Goal: Transaction & Acquisition: Purchase product/service

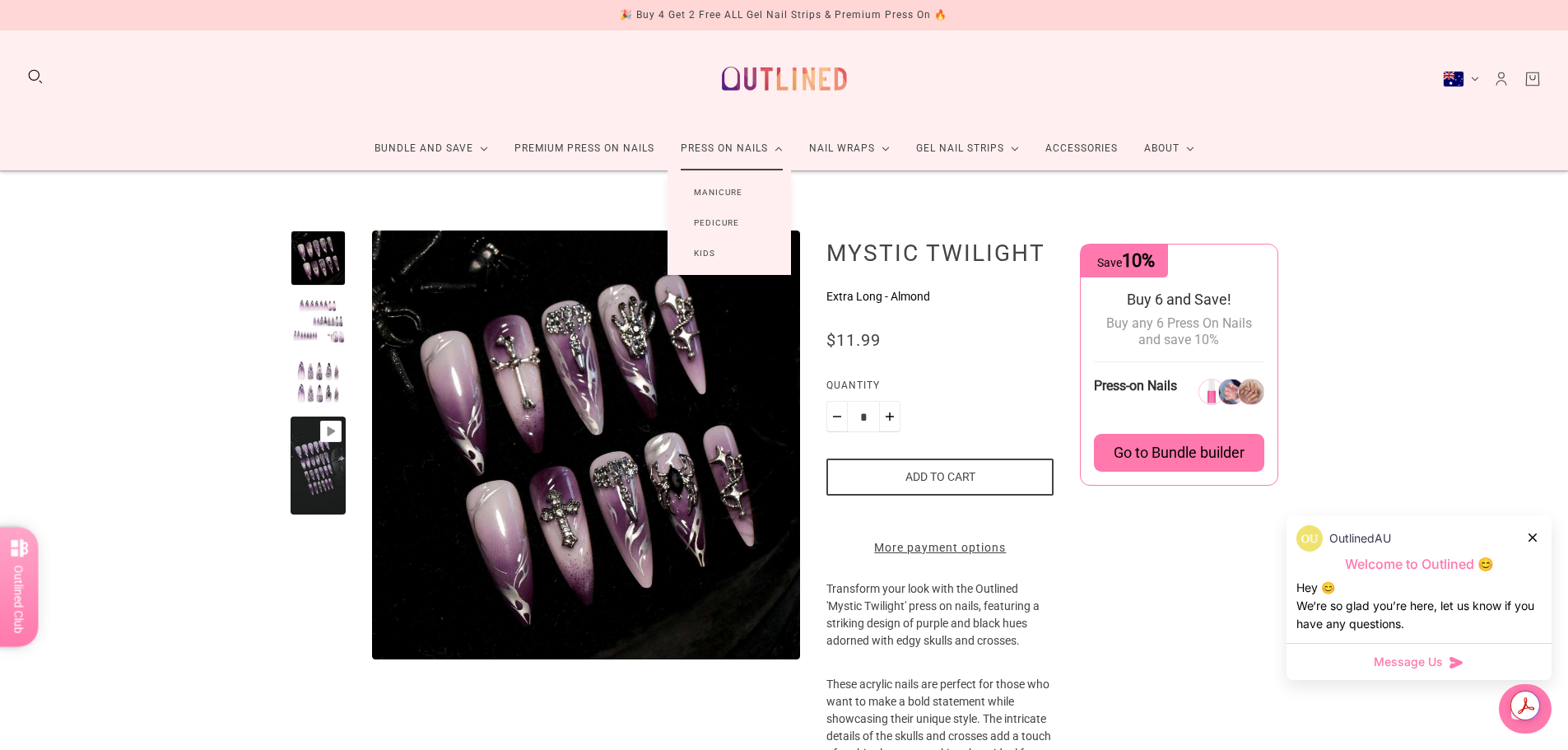
click at [731, 187] on link "Manicure" at bounding box center [718, 193] width 101 height 31
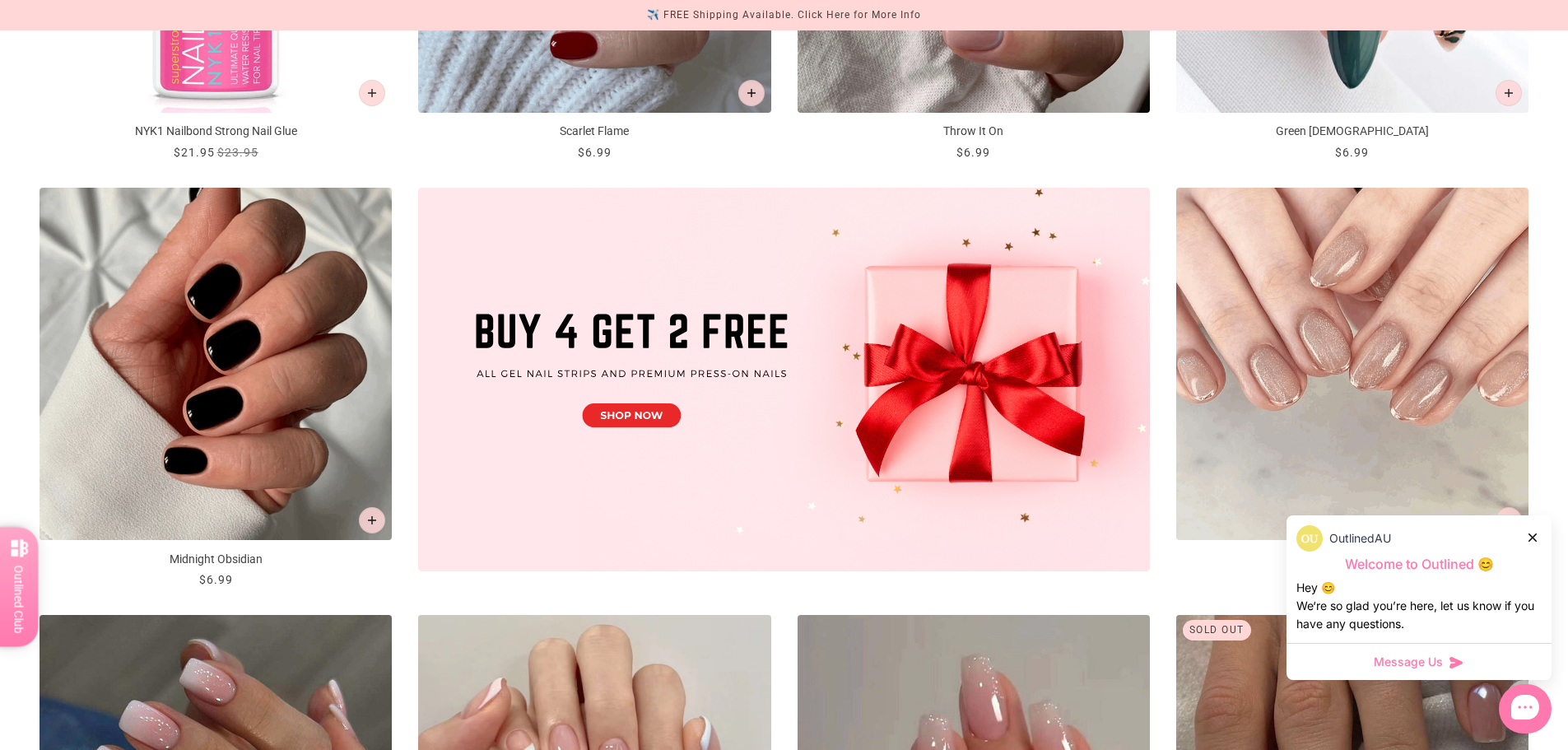
scroll to position [741, 0]
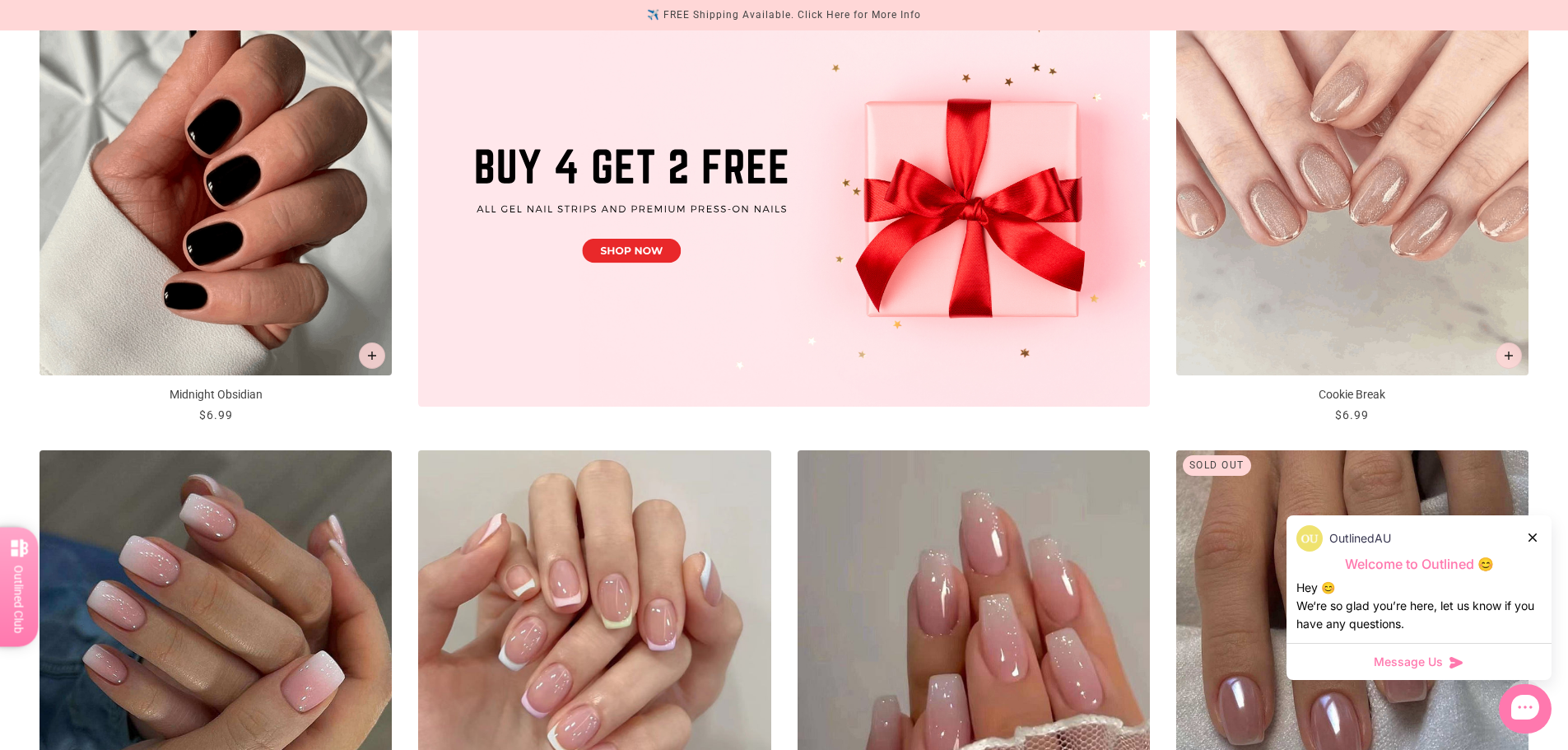
click at [1533, 543] on div at bounding box center [1533, 537] width 10 height 17
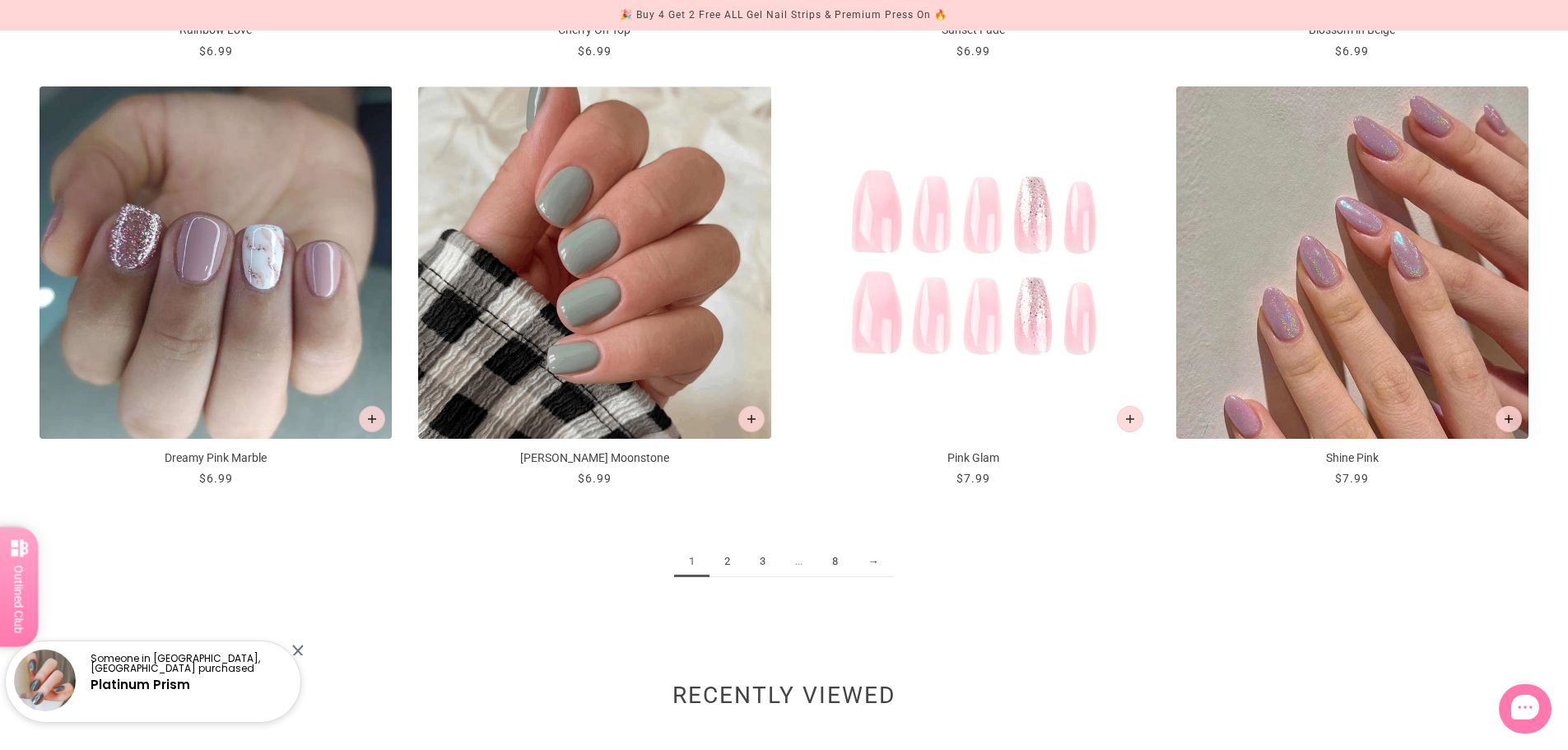
scroll to position [2469, 0]
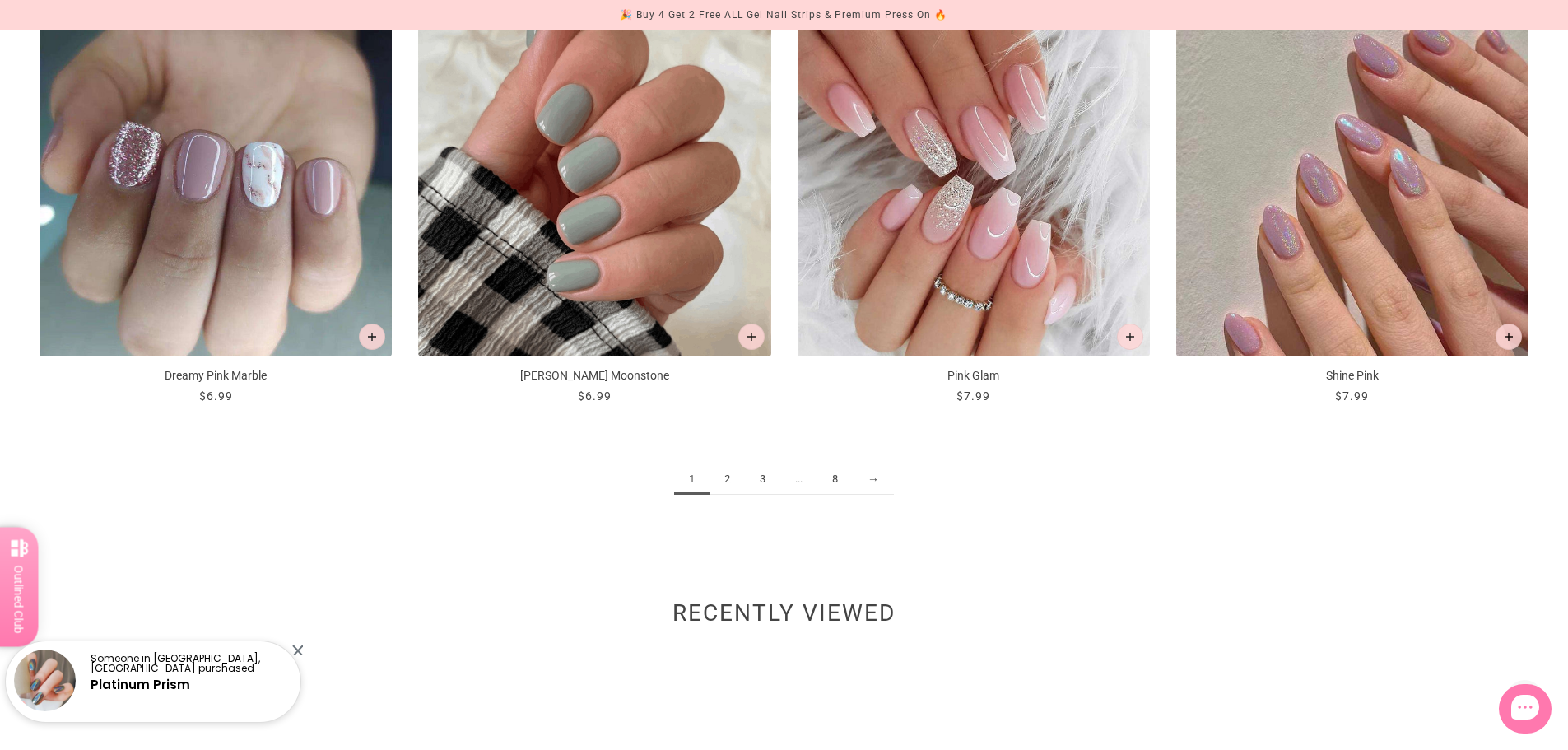
click at [720, 472] on link "2" at bounding box center [727, 479] width 36 height 31
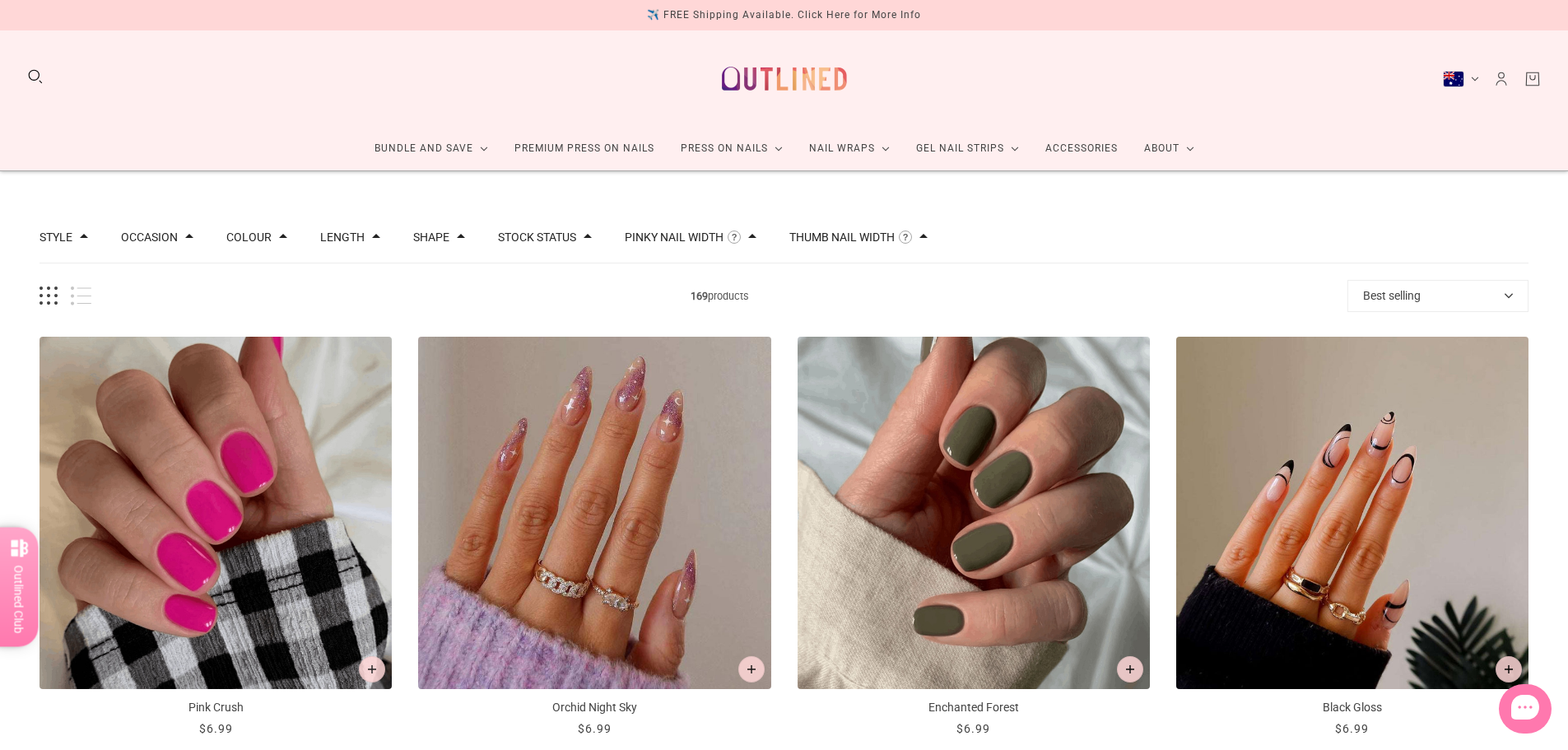
click at [358, 237] on div "Length" at bounding box center [350, 238] width 60 height 12
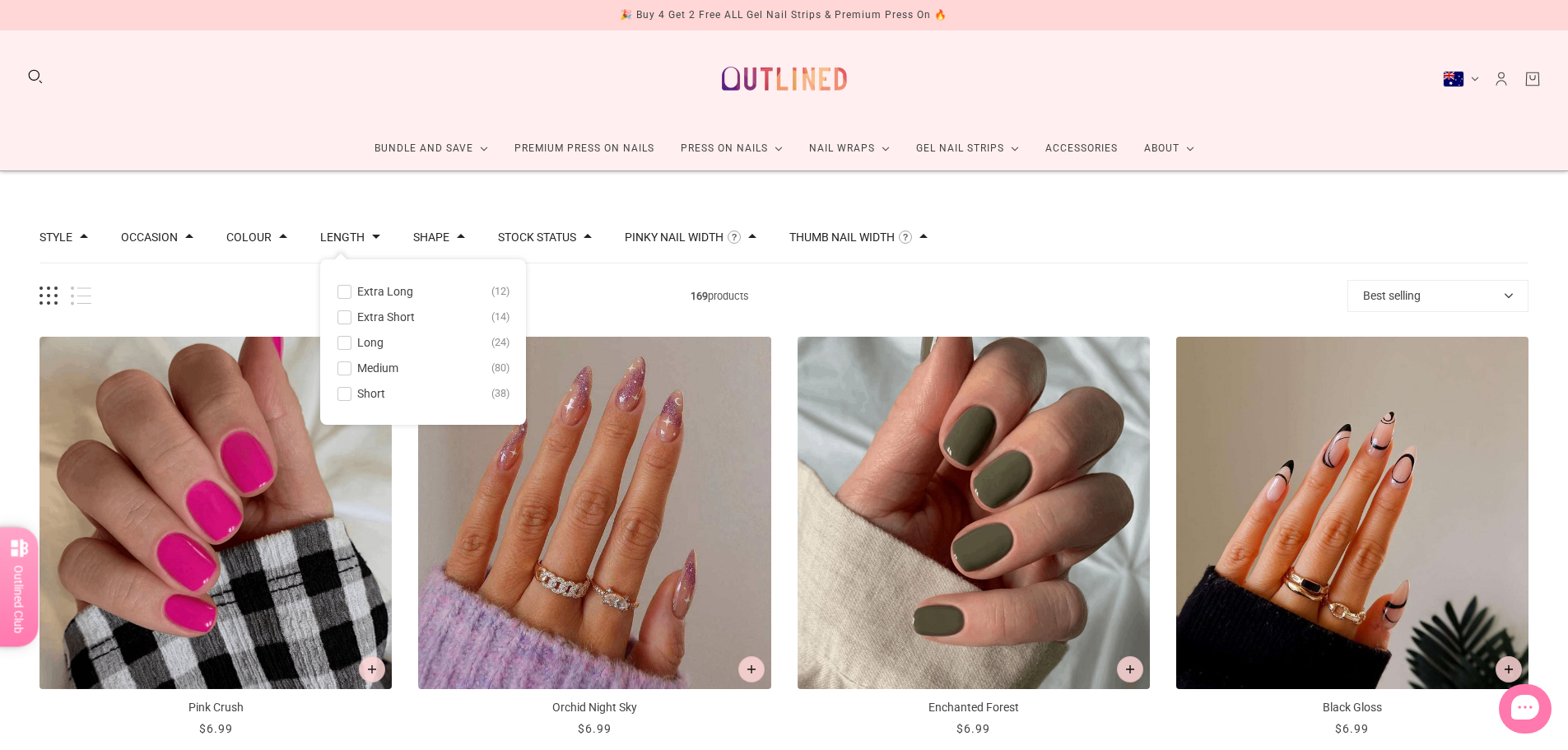
click at [370, 311] on span "Extra Short" at bounding box center [386, 317] width 58 height 14
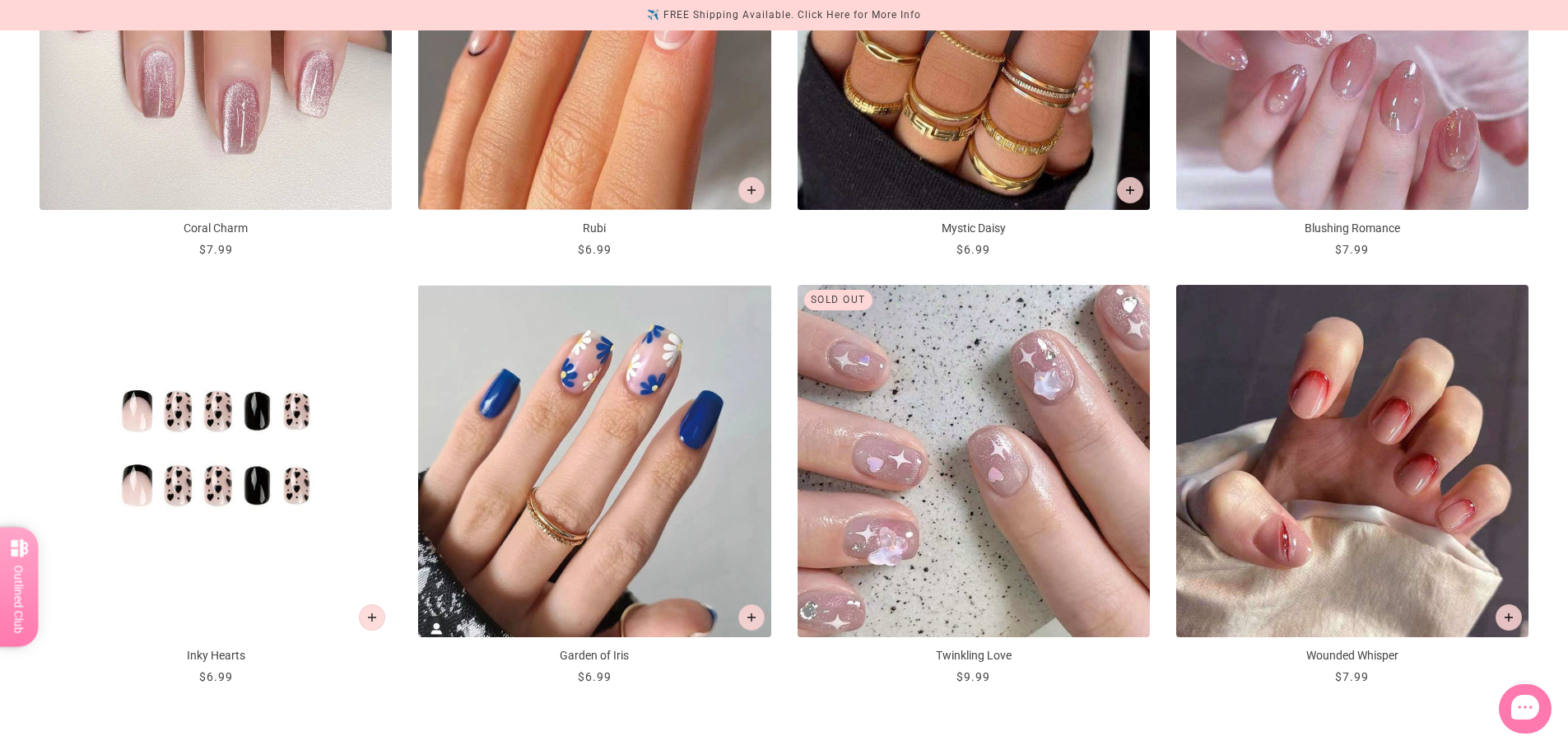
scroll to position [1564, 0]
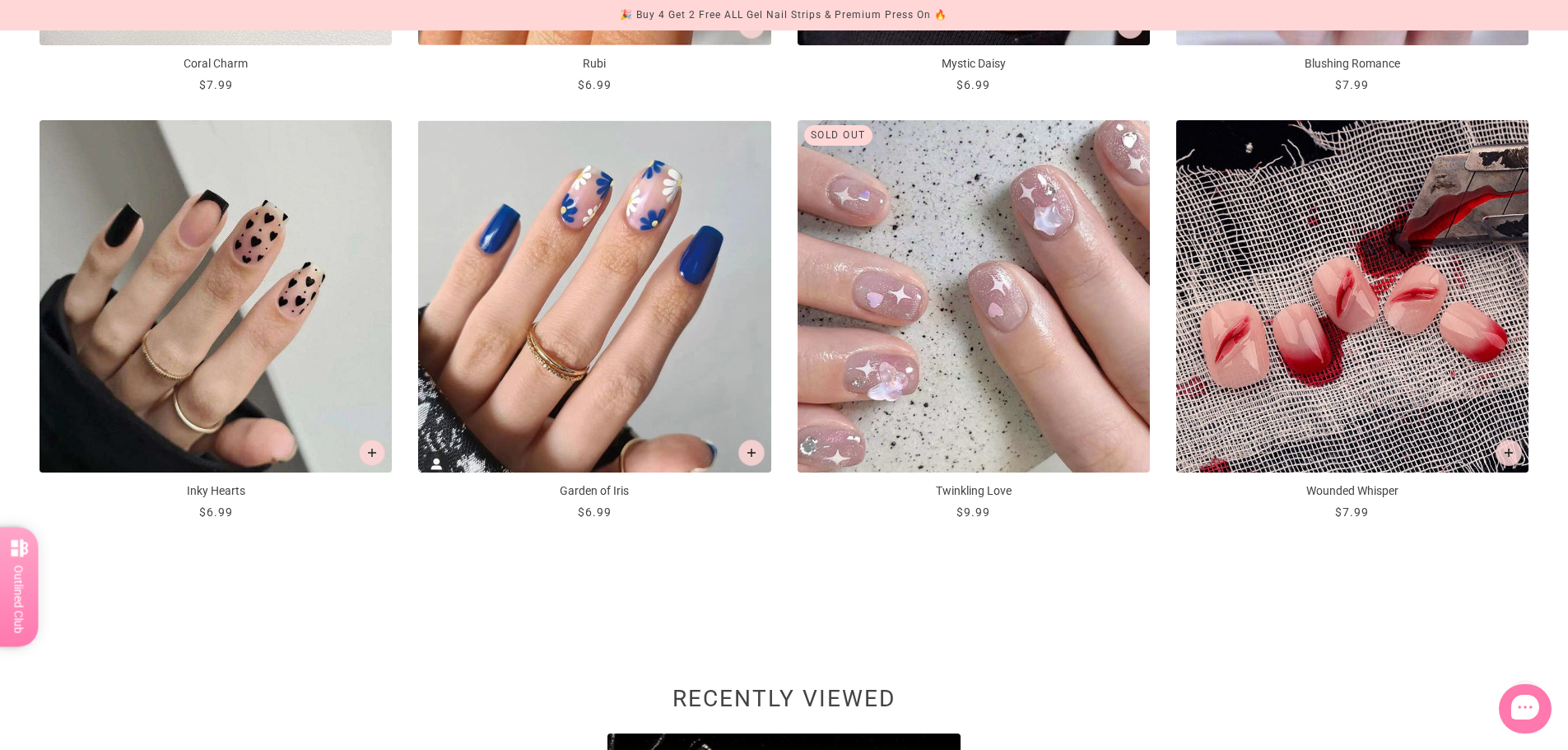
click at [1270, 358] on img "Wounded Whisper" at bounding box center [1352, 296] width 352 height 352
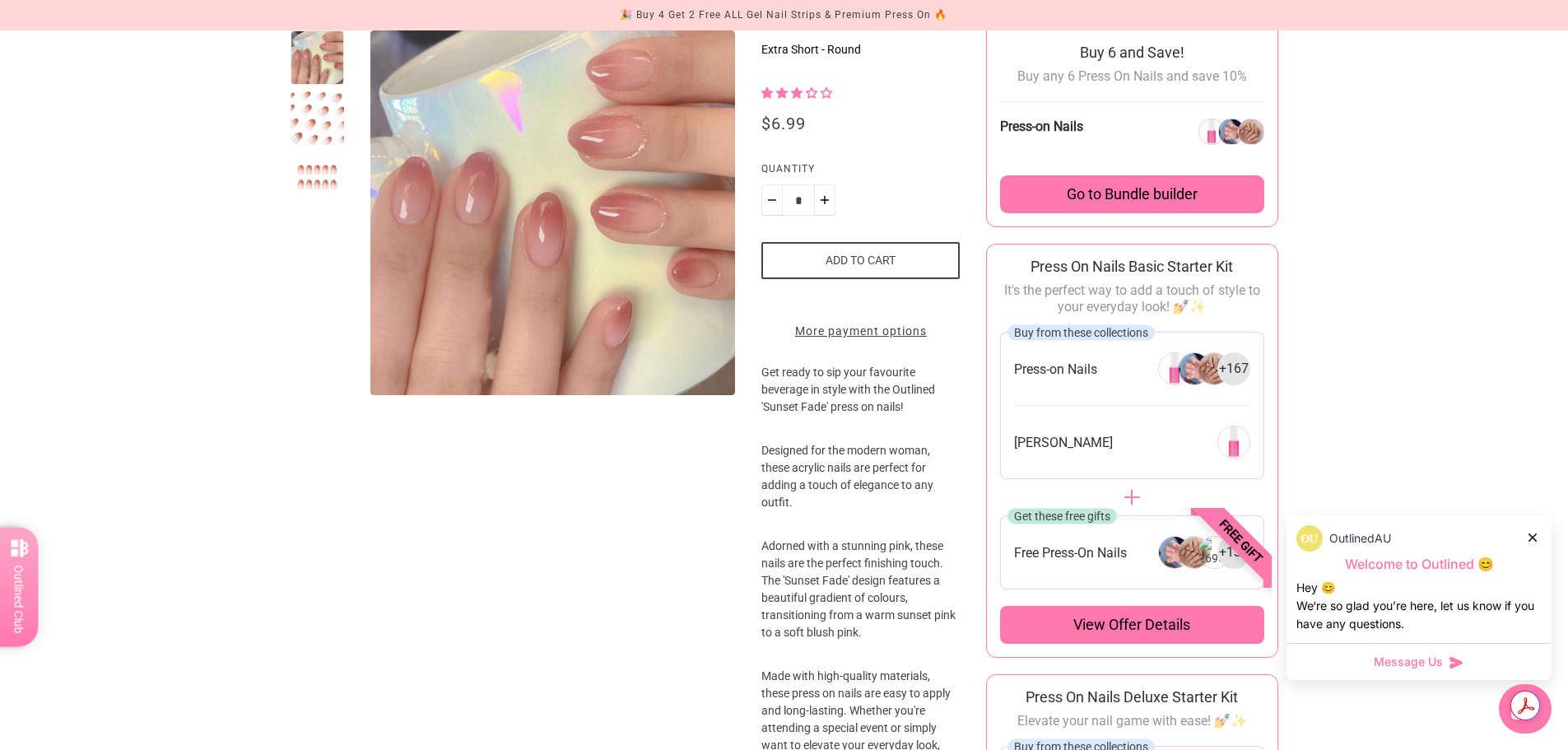
click at [320, 122] on div at bounding box center [317, 119] width 54 height 54
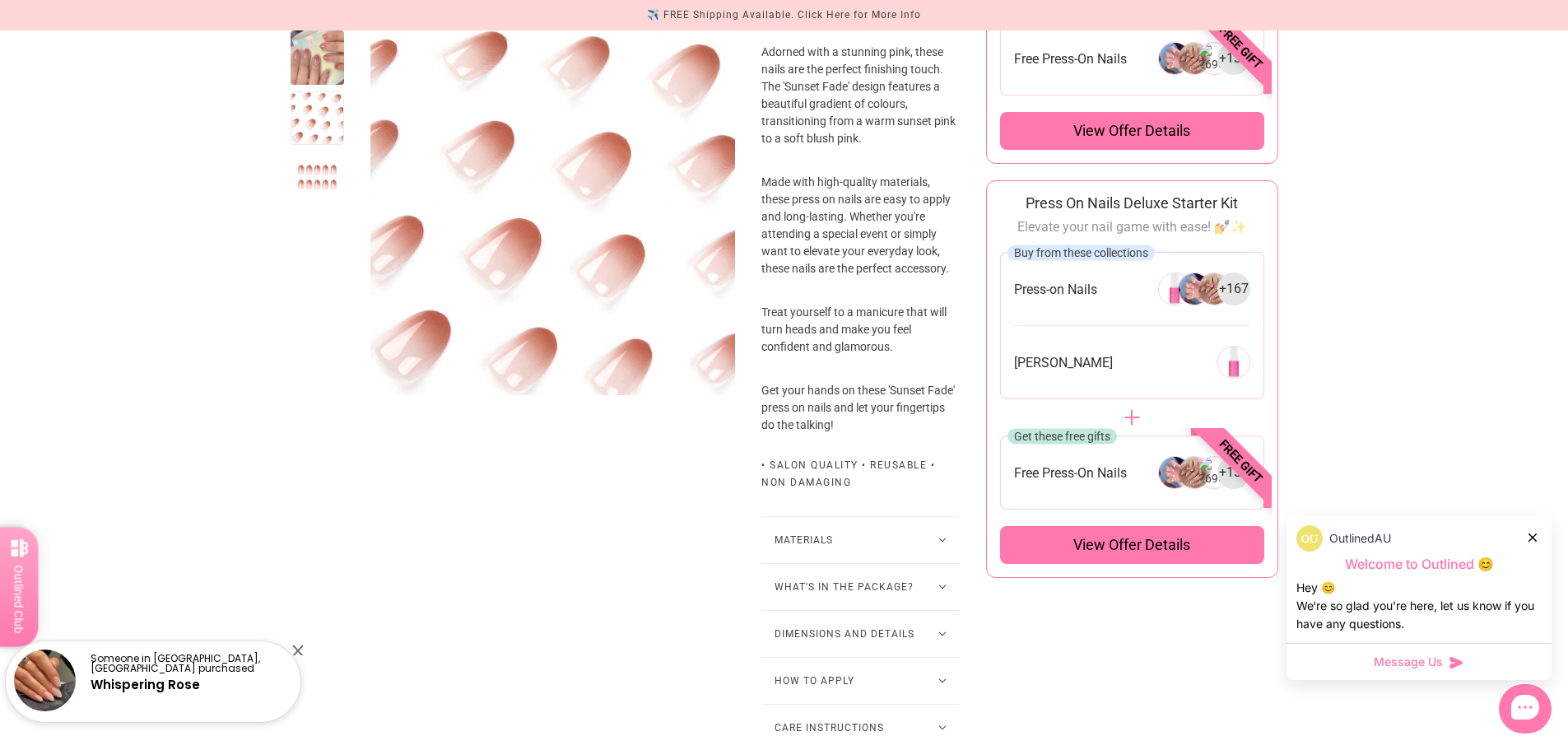
scroll to position [905, 0]
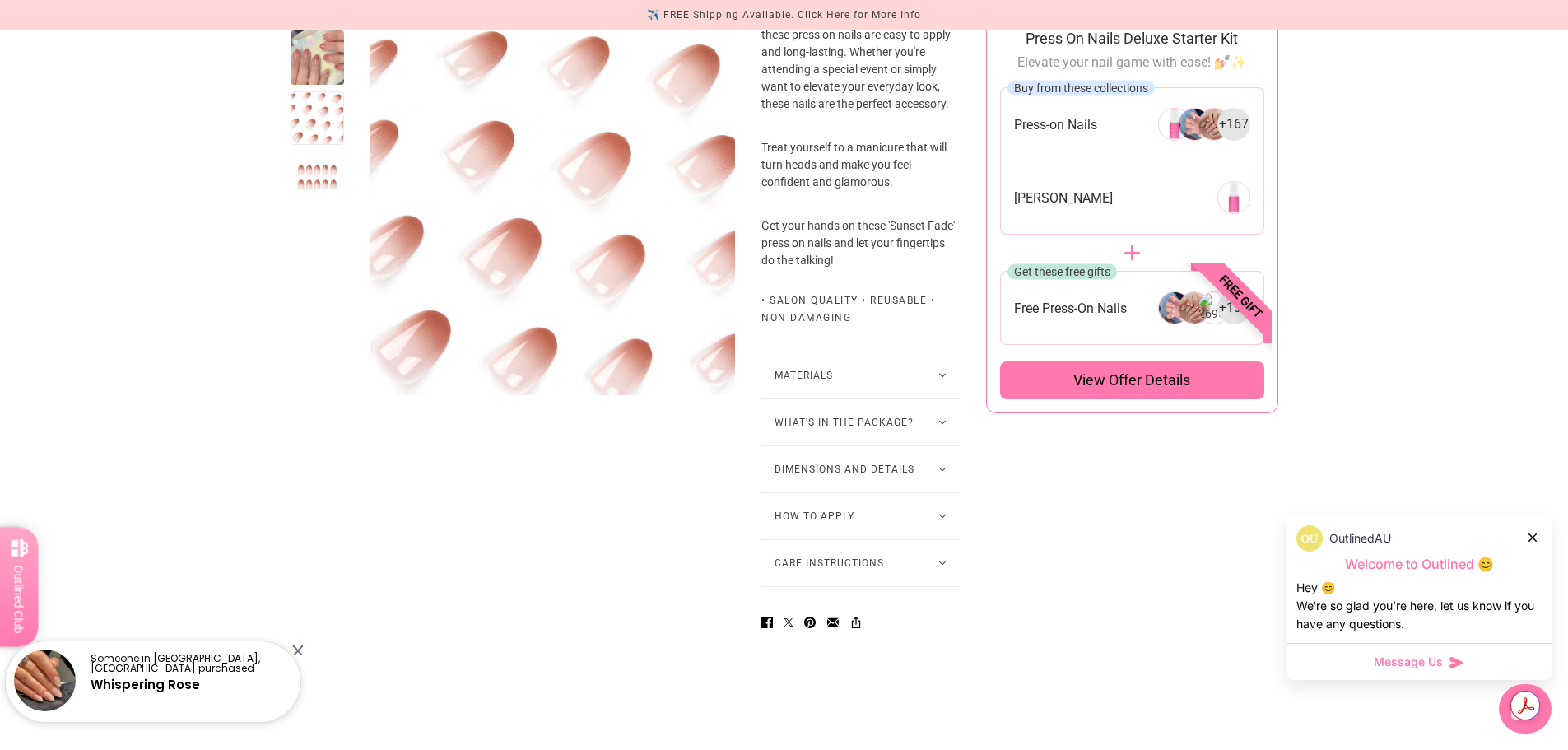
click at [865, 484] on button "Dimensions and Details" at bounding box center [860, 469] width 199 height 46
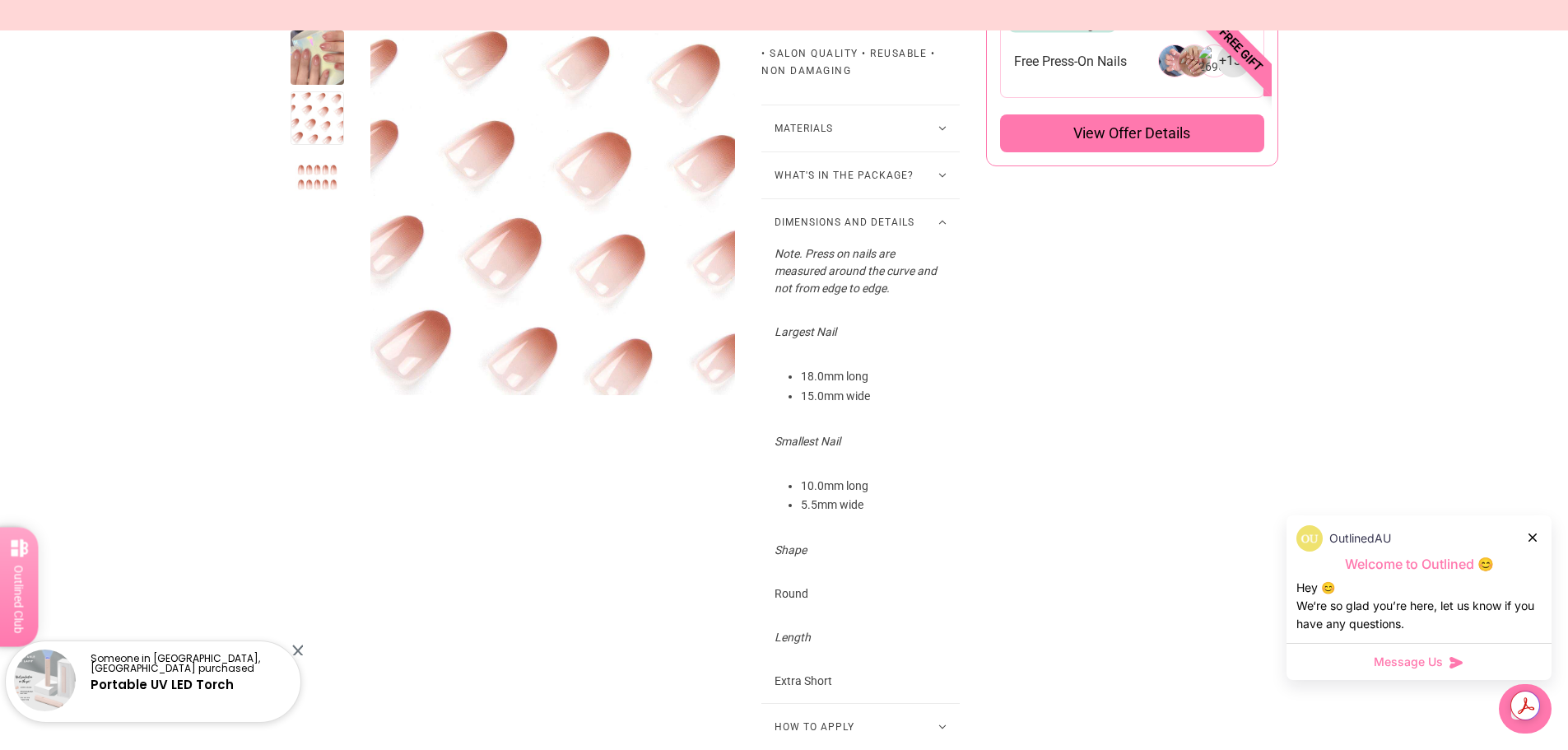
scroll to position [1317, 0]
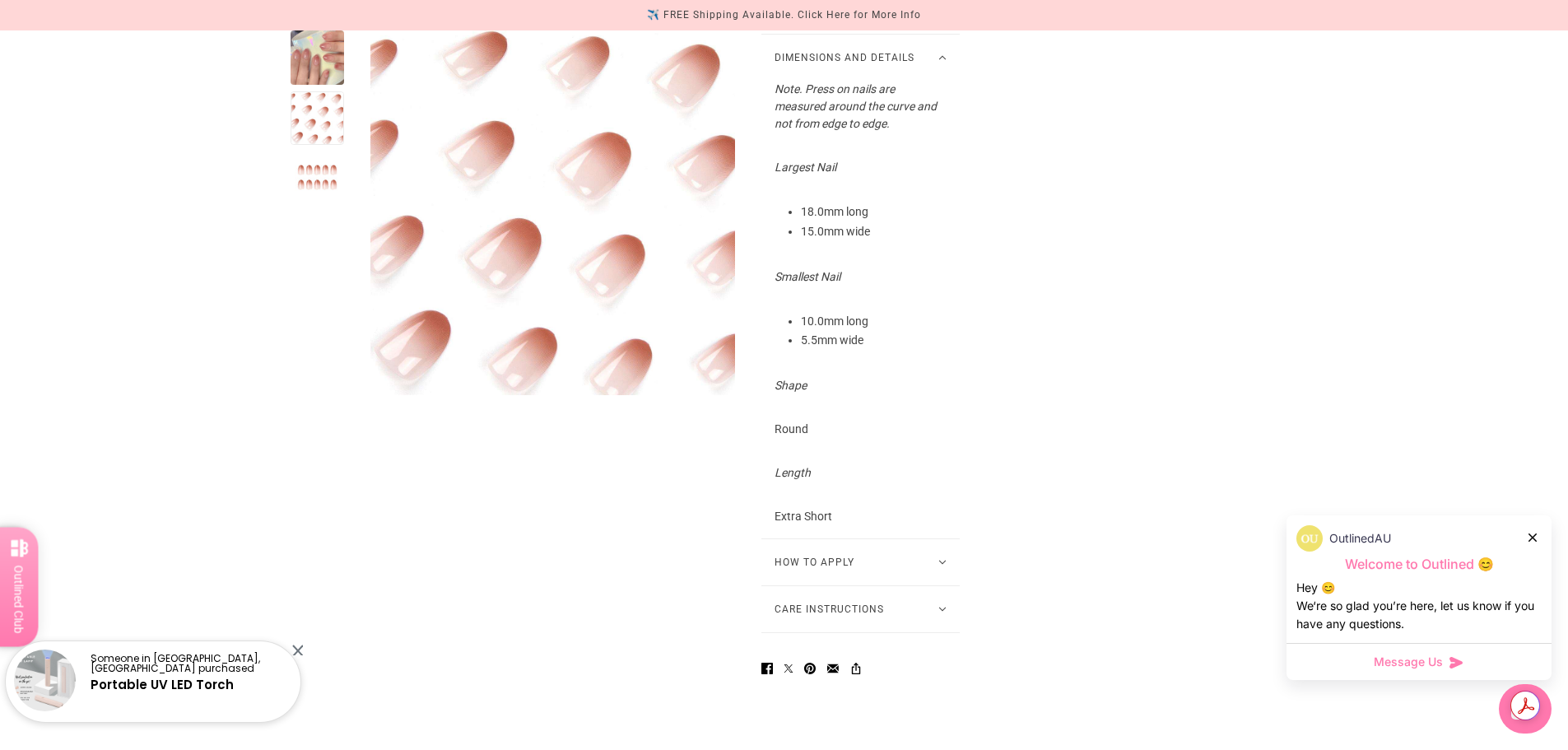
click at [785, 525] on p "Extra Short" at bounding box center [860, 517] width 172 height 17
click at [809, 525] on p "Extra Short" at bounding box center [860, 517] width 172 height 17
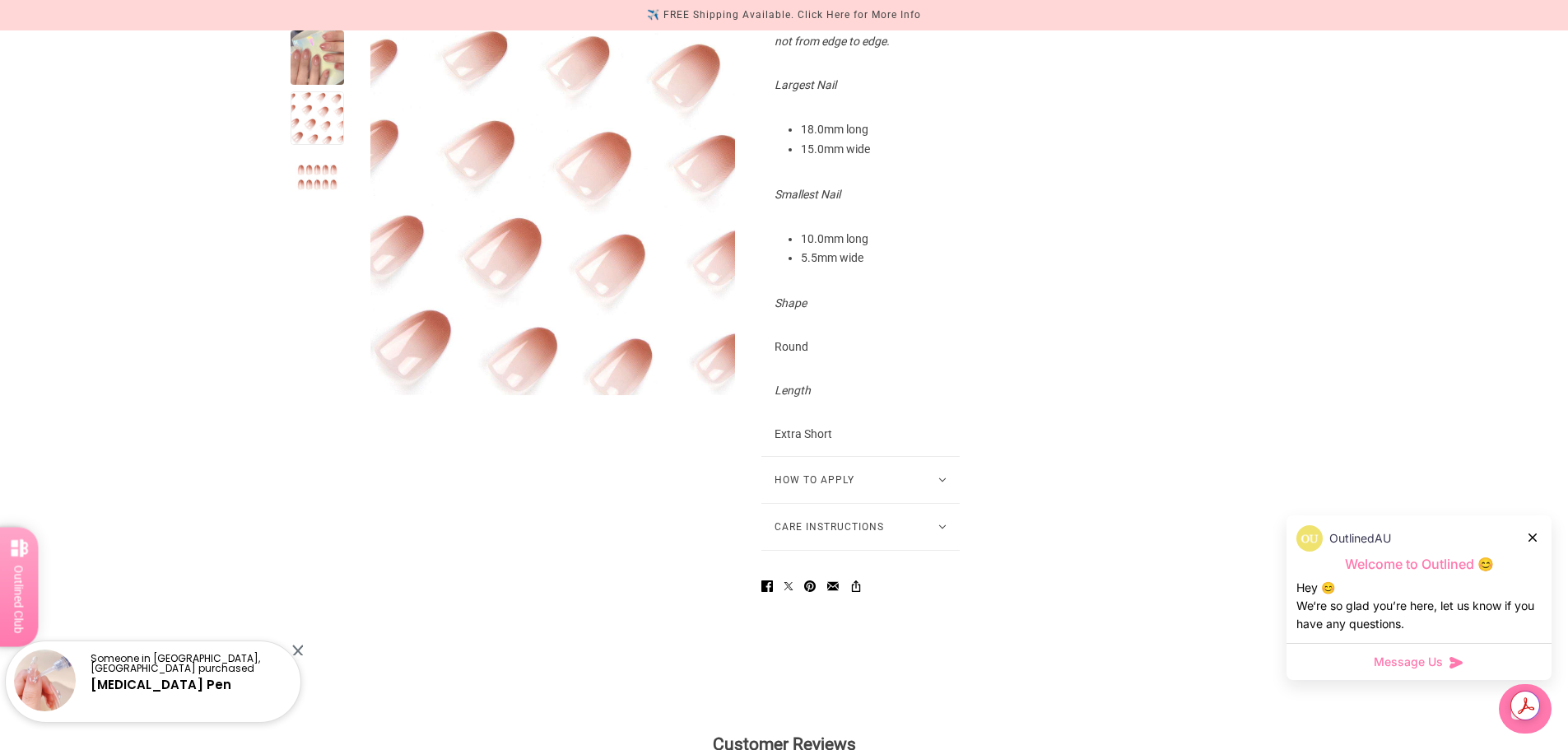
scroll to position [905, 0]
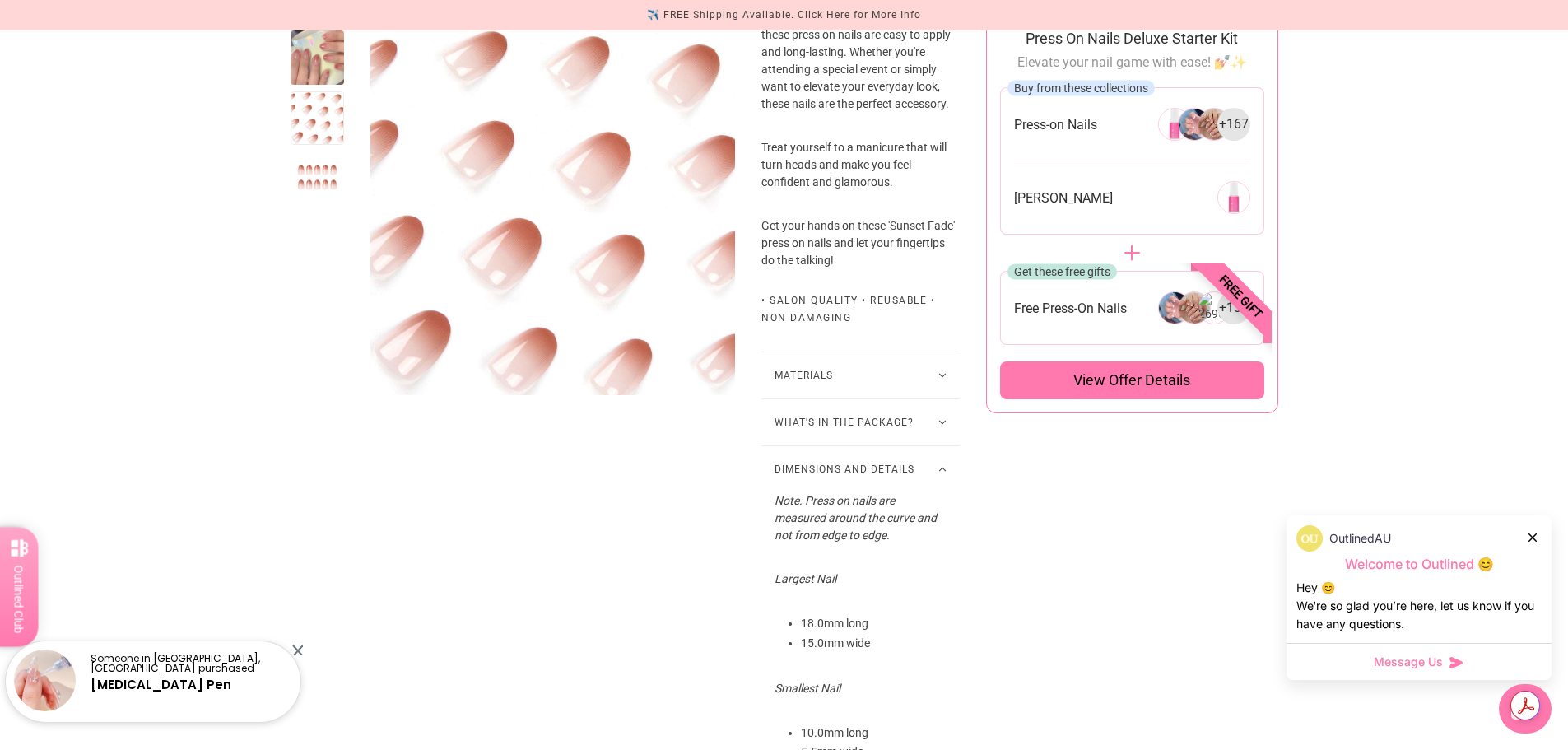
click at [320, 39] on div at bounding box center [317, 58] width 54 height 54
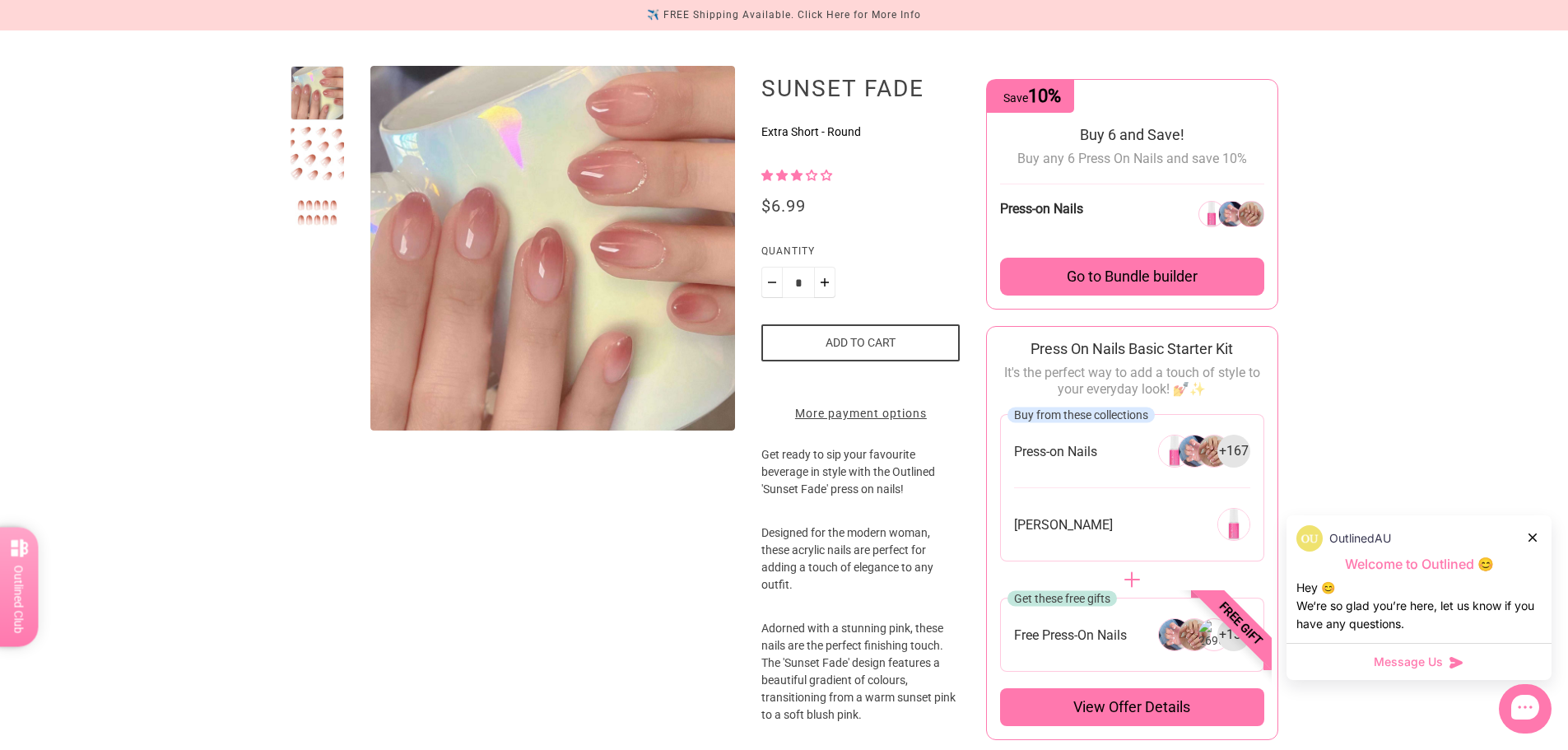
scroll to position [82, 0]
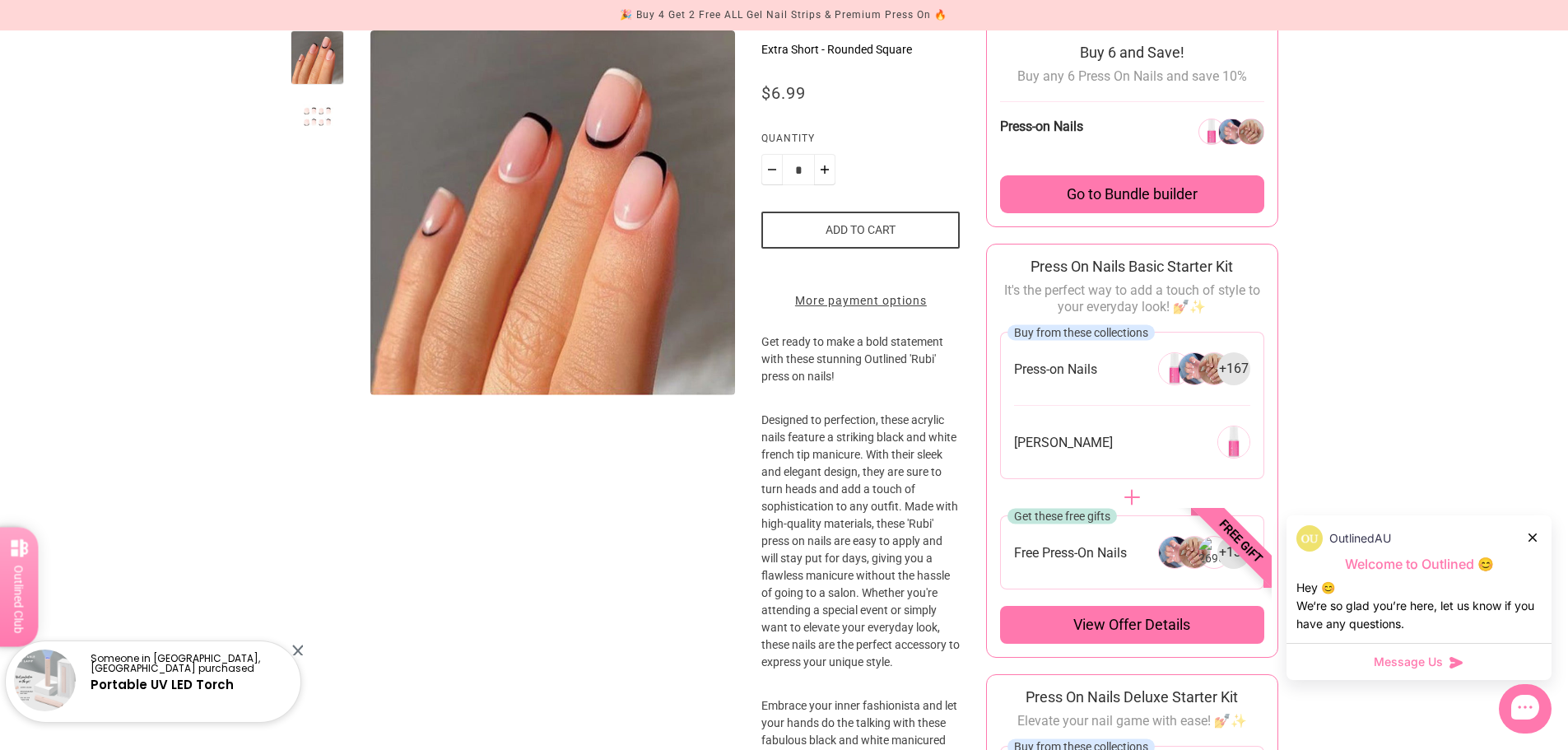
scroll to position [82, 0]
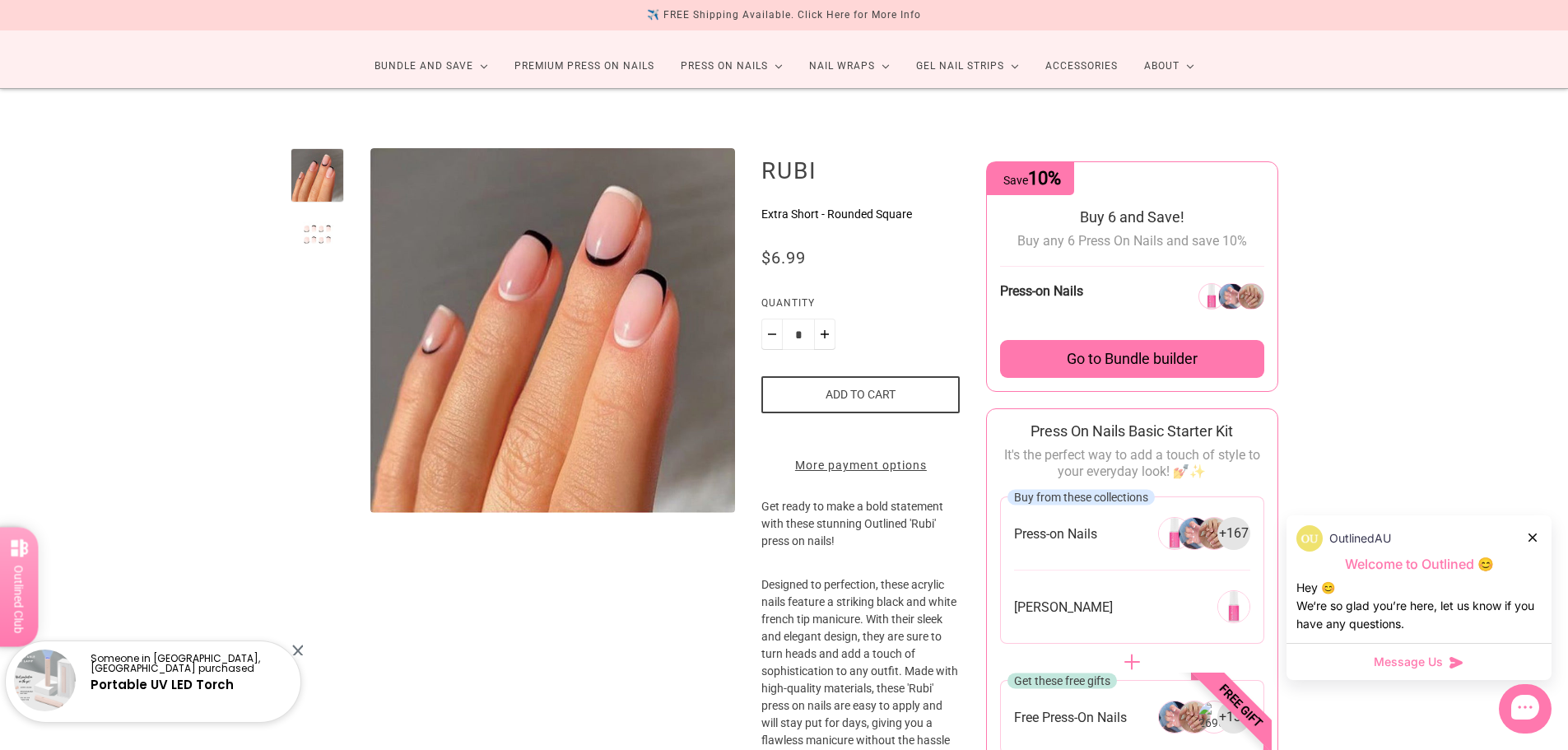
click at [849, 388] on button "Add to cart" at bounding box center [860, 395] width 199 height 37
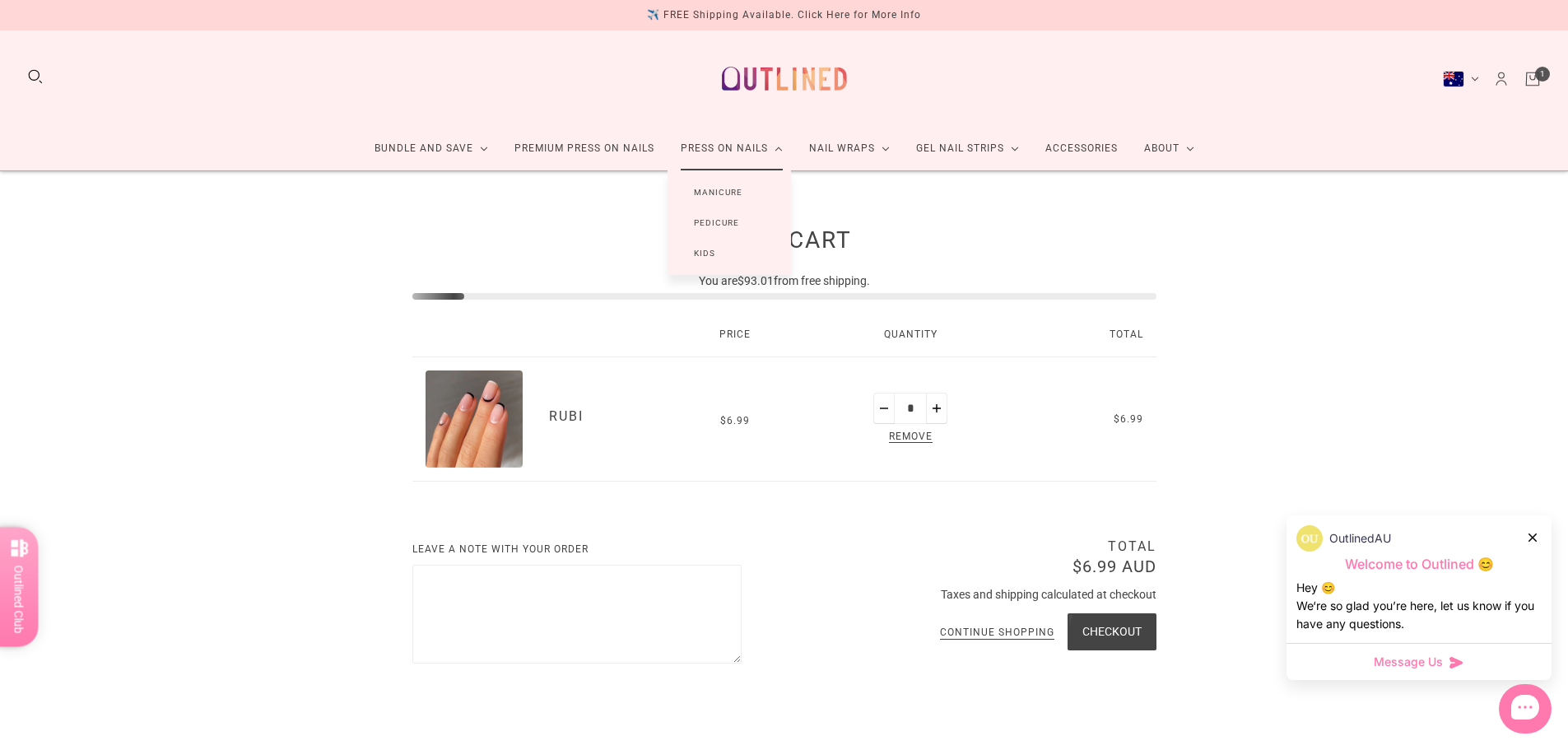
click at [731, 188] on link "Manicure" at bounding box center [718, 193] width 101 height 31
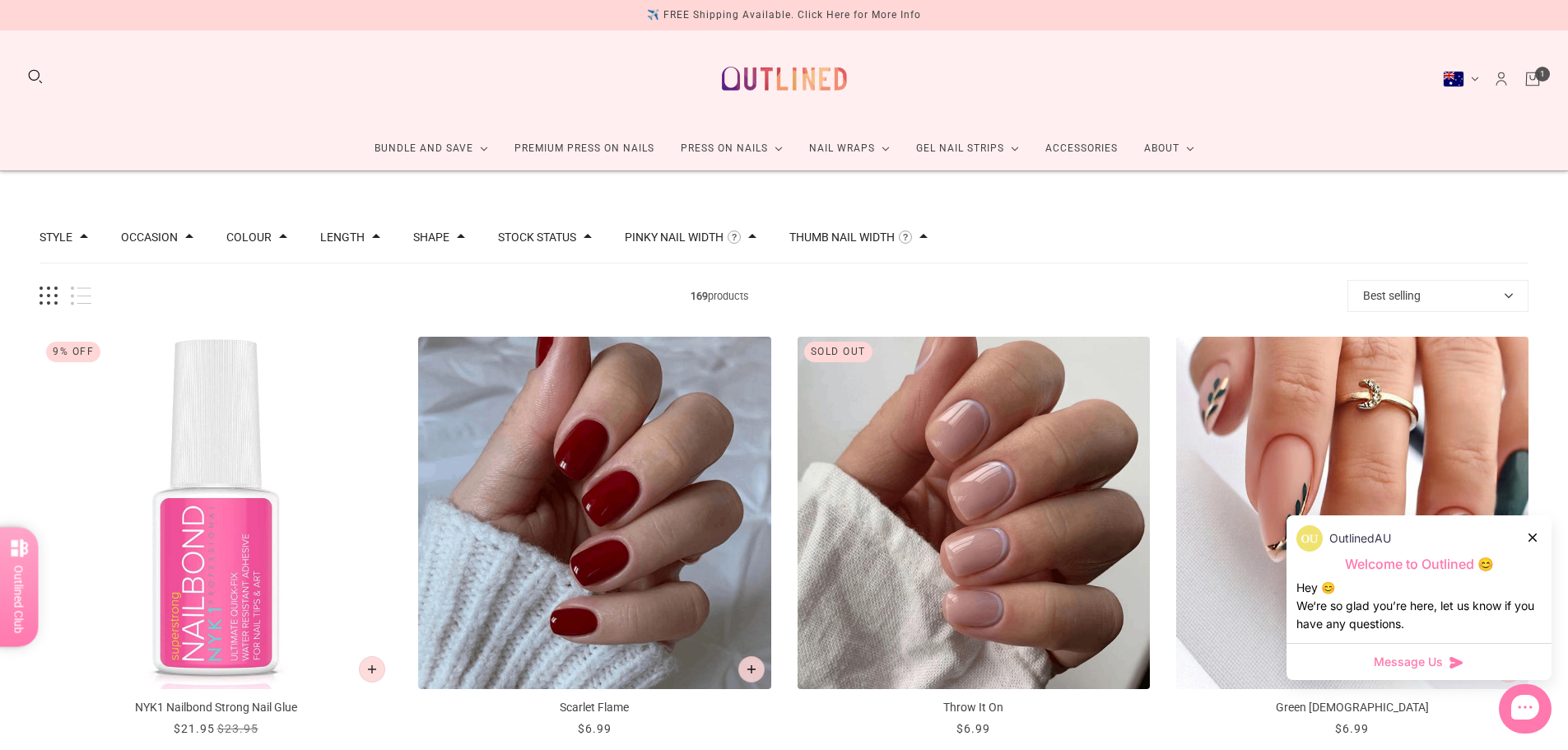
click at [422, 238] on button "Shape" at bounding box center [431, 238] width 36 height 12
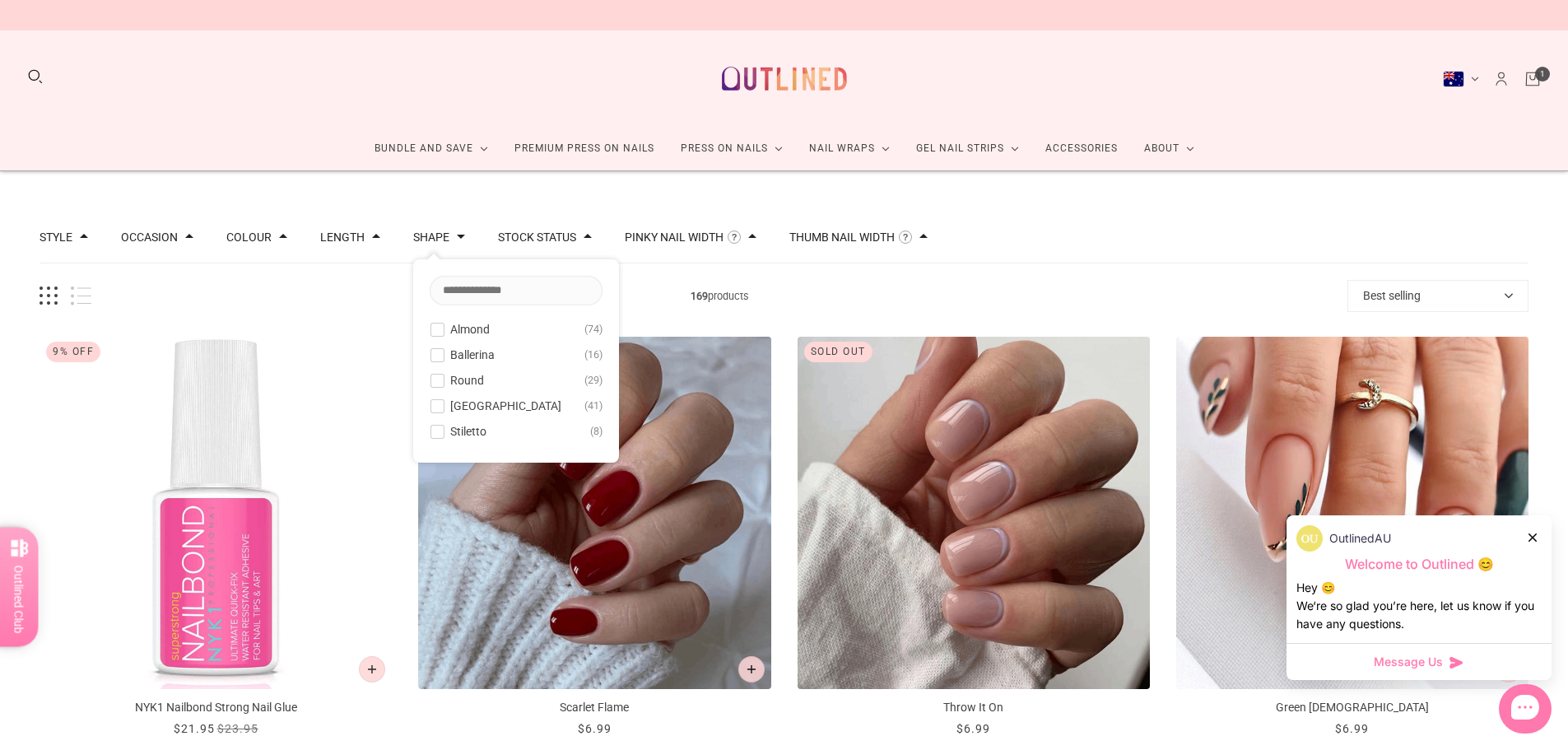
click at [348, 239] on button "Length" at bounding box center [342, 238] width 44 height 12
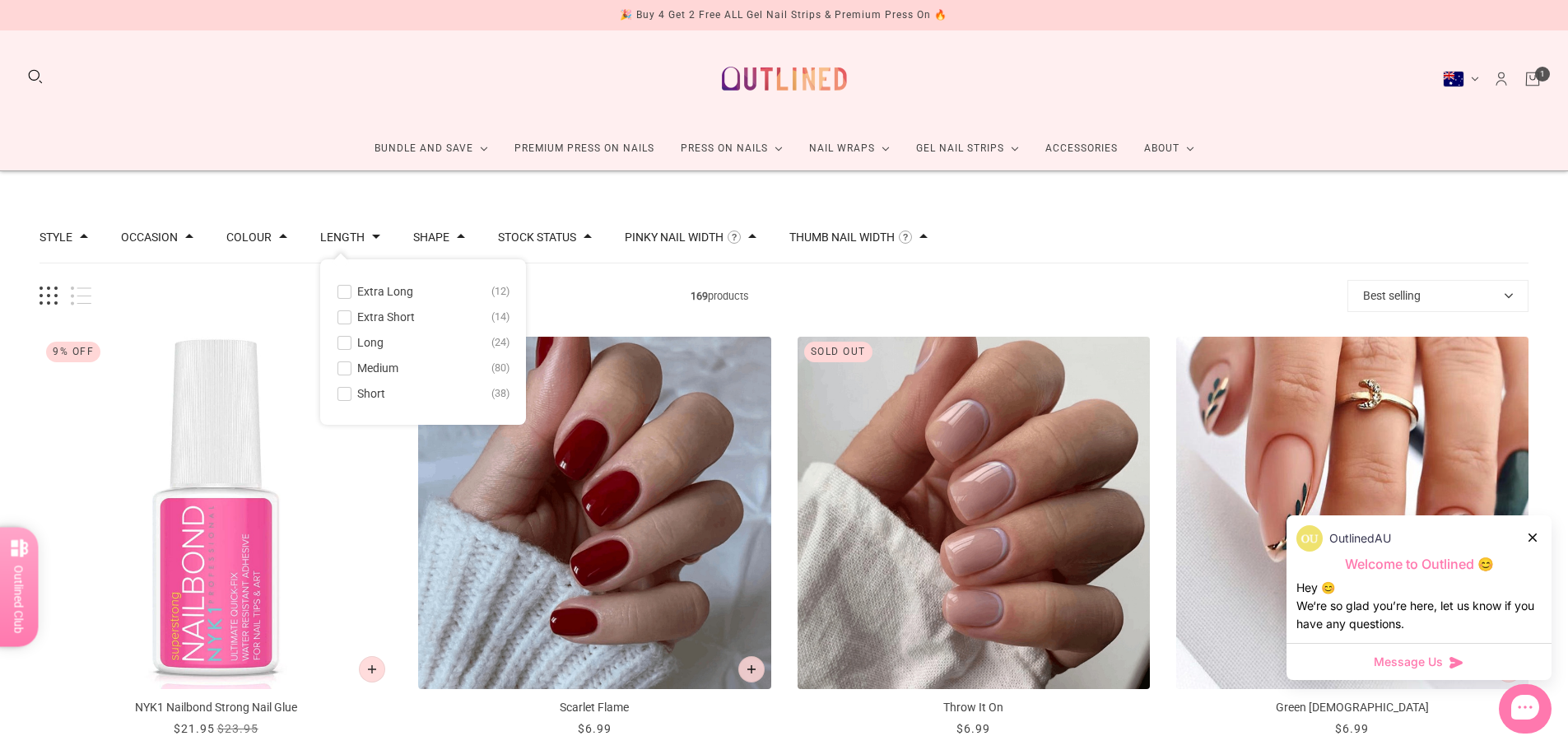
click at [339, 390] on span at bounding box center [344, 394] width 13 height 13
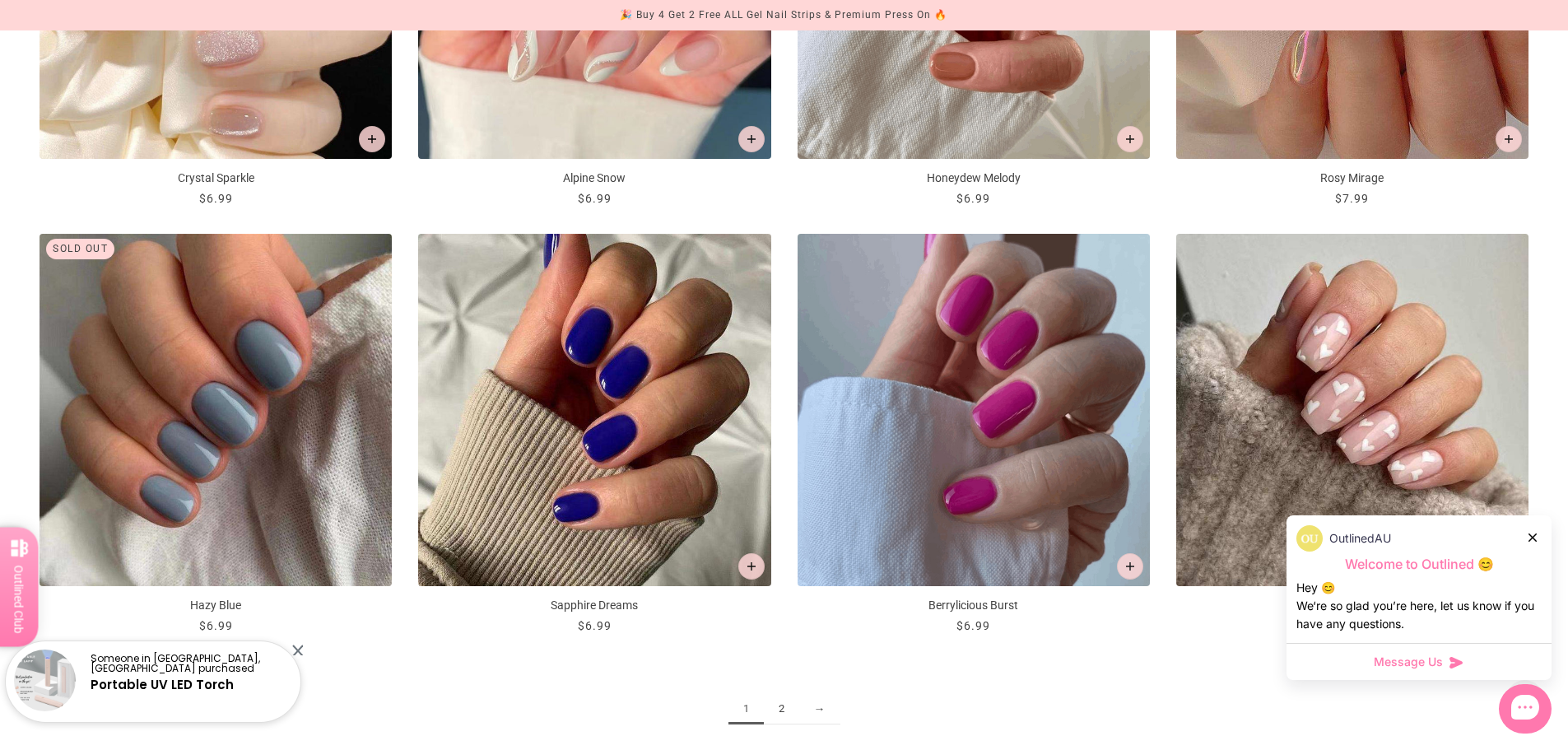
scroll to position [2633, 0]
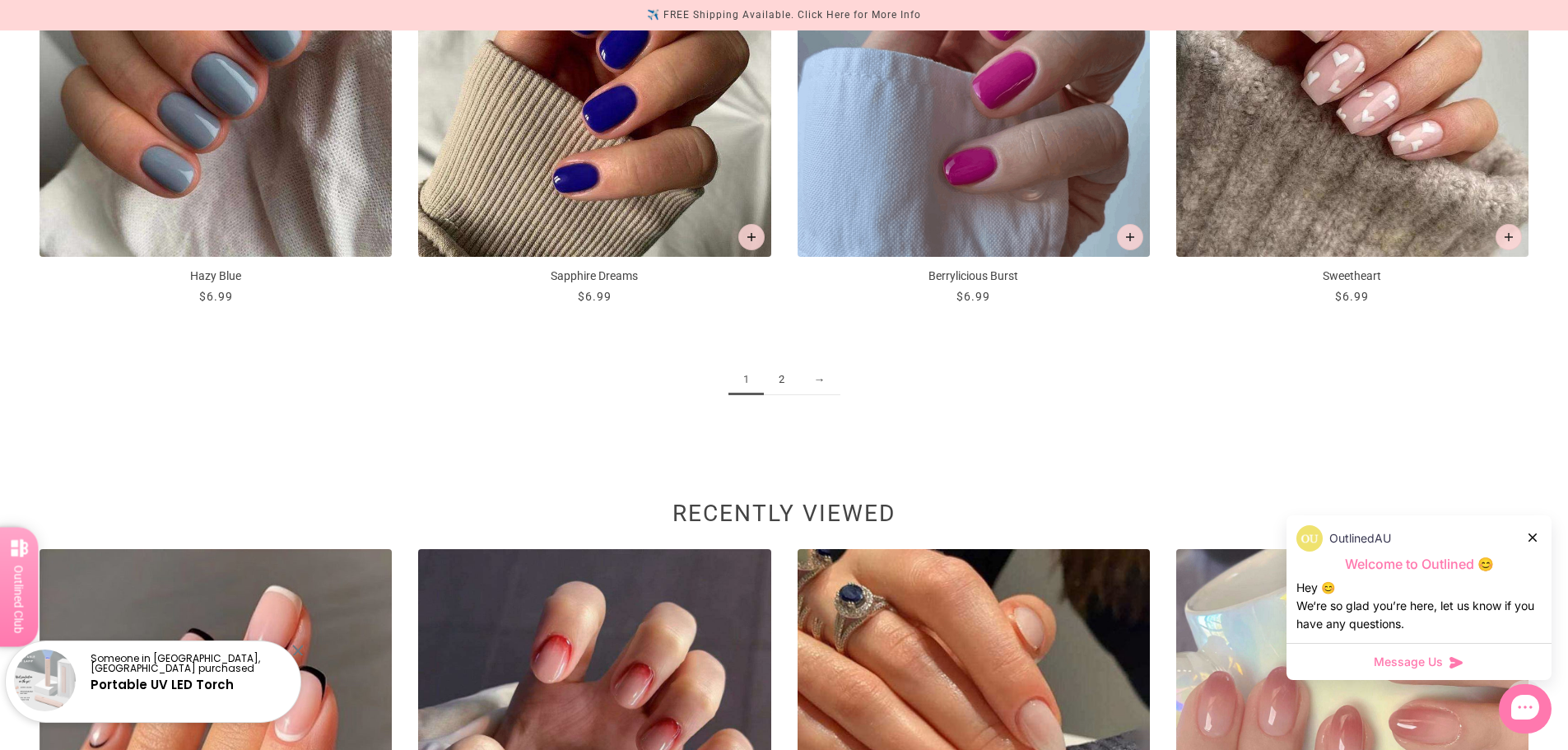
click at [783, 378] on link "2" at bounding box center [781, 380] width 36 height 31
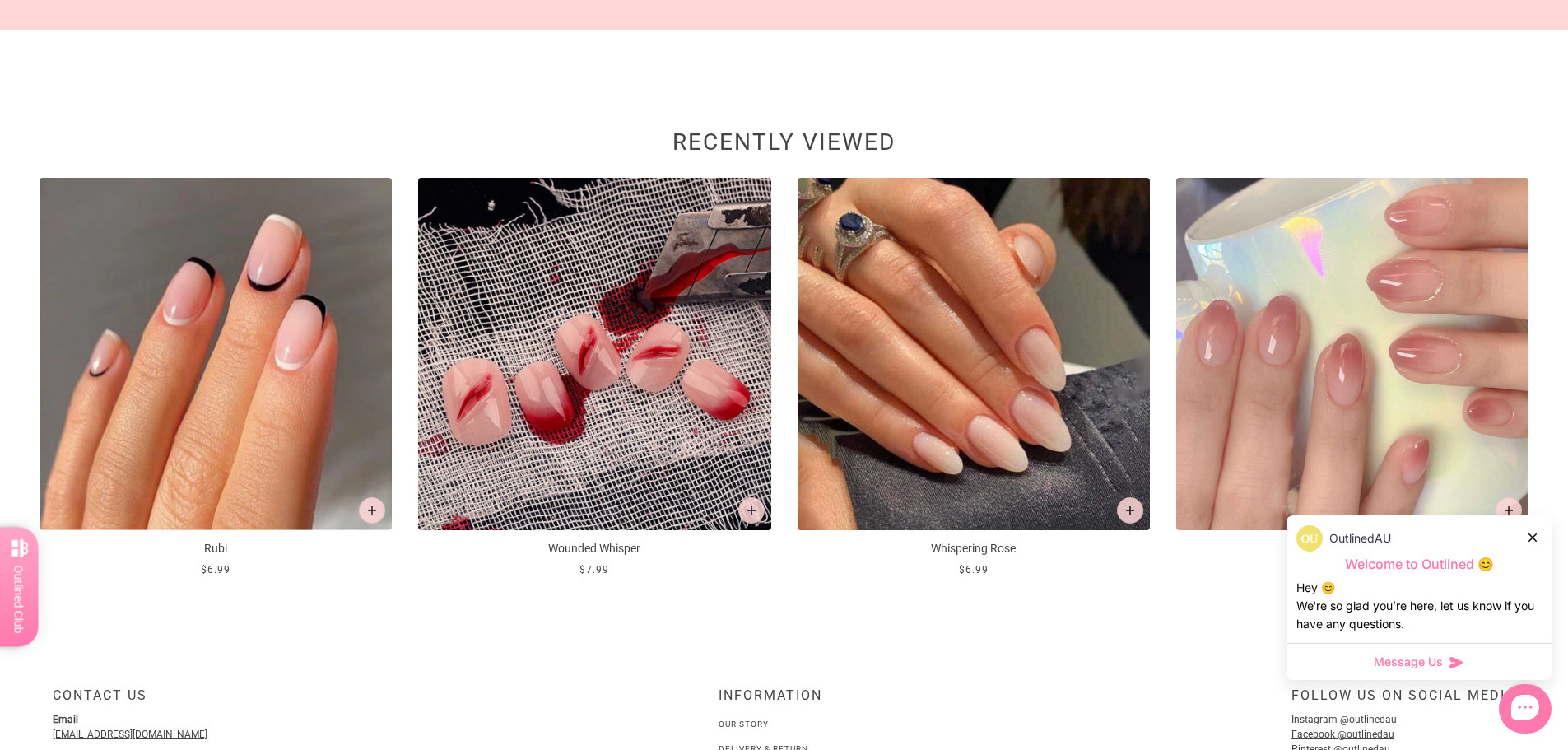
scroll to position [2716, 0]
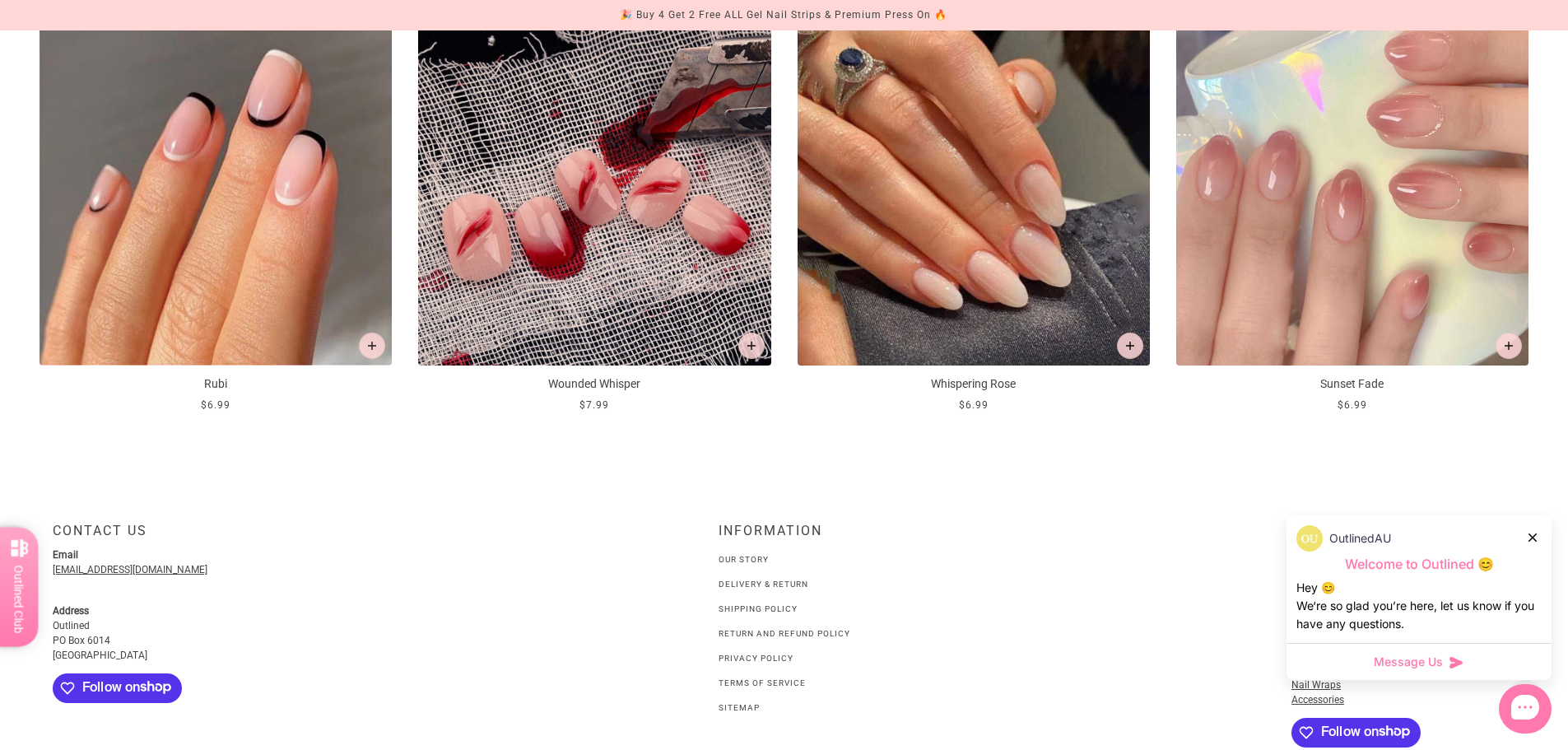
click at [658, 266] on img at bounding box center [594, 189] width 352 height 352
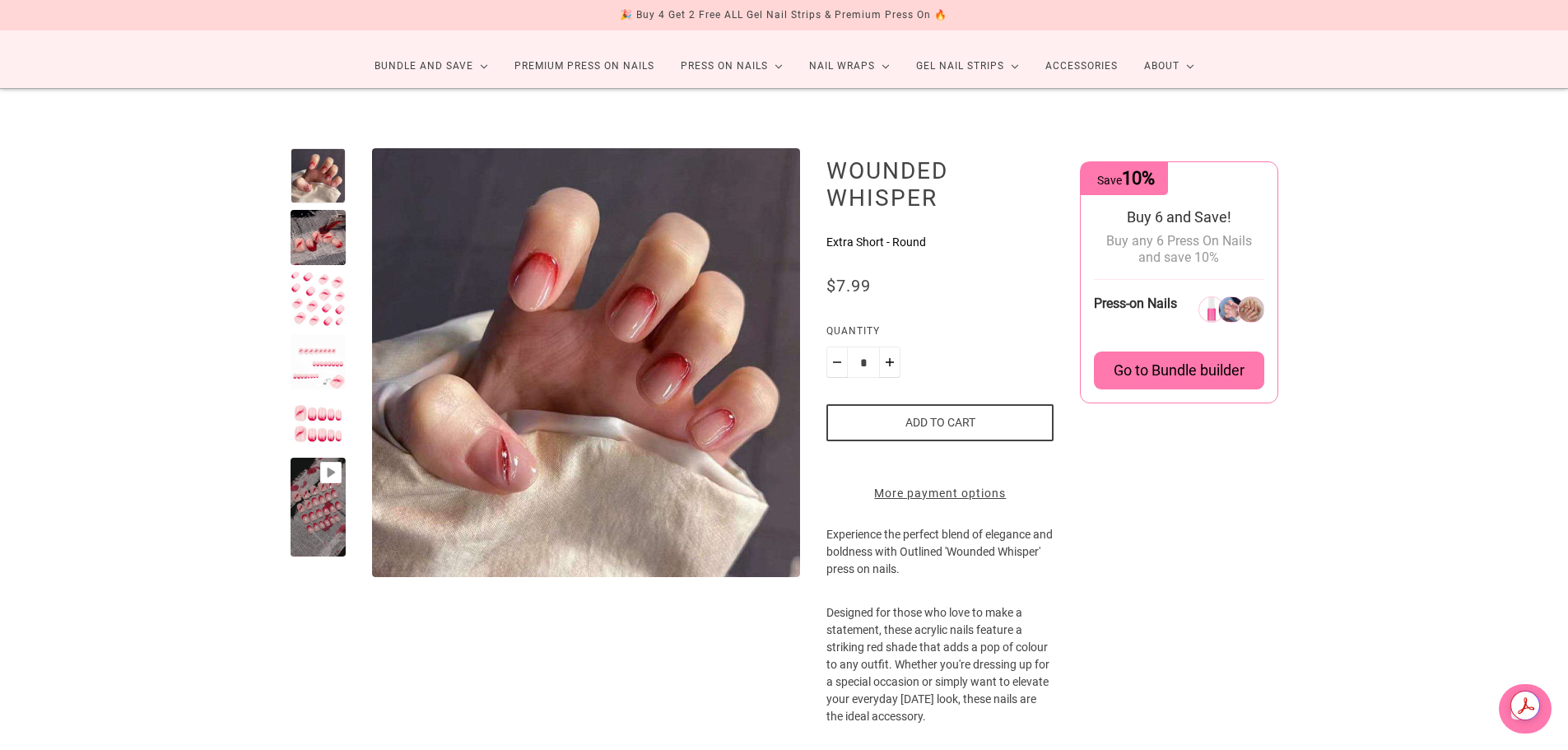
click at [332, 238] on div at bounding box center [317, 237] width 55 height 55
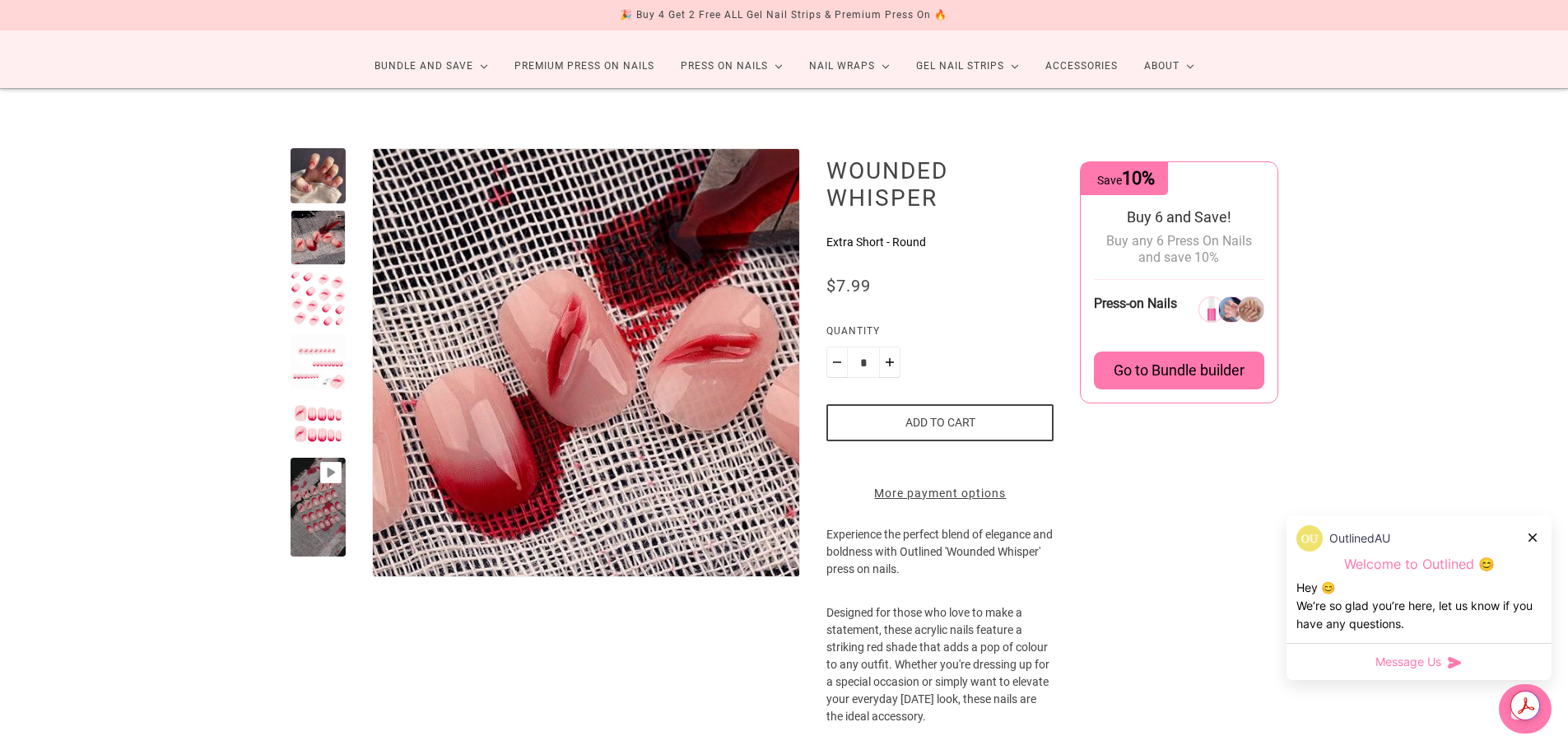
click at [596, 381] on img "Enlarge product image" at bounding box center [580, 351] width 730 height 730
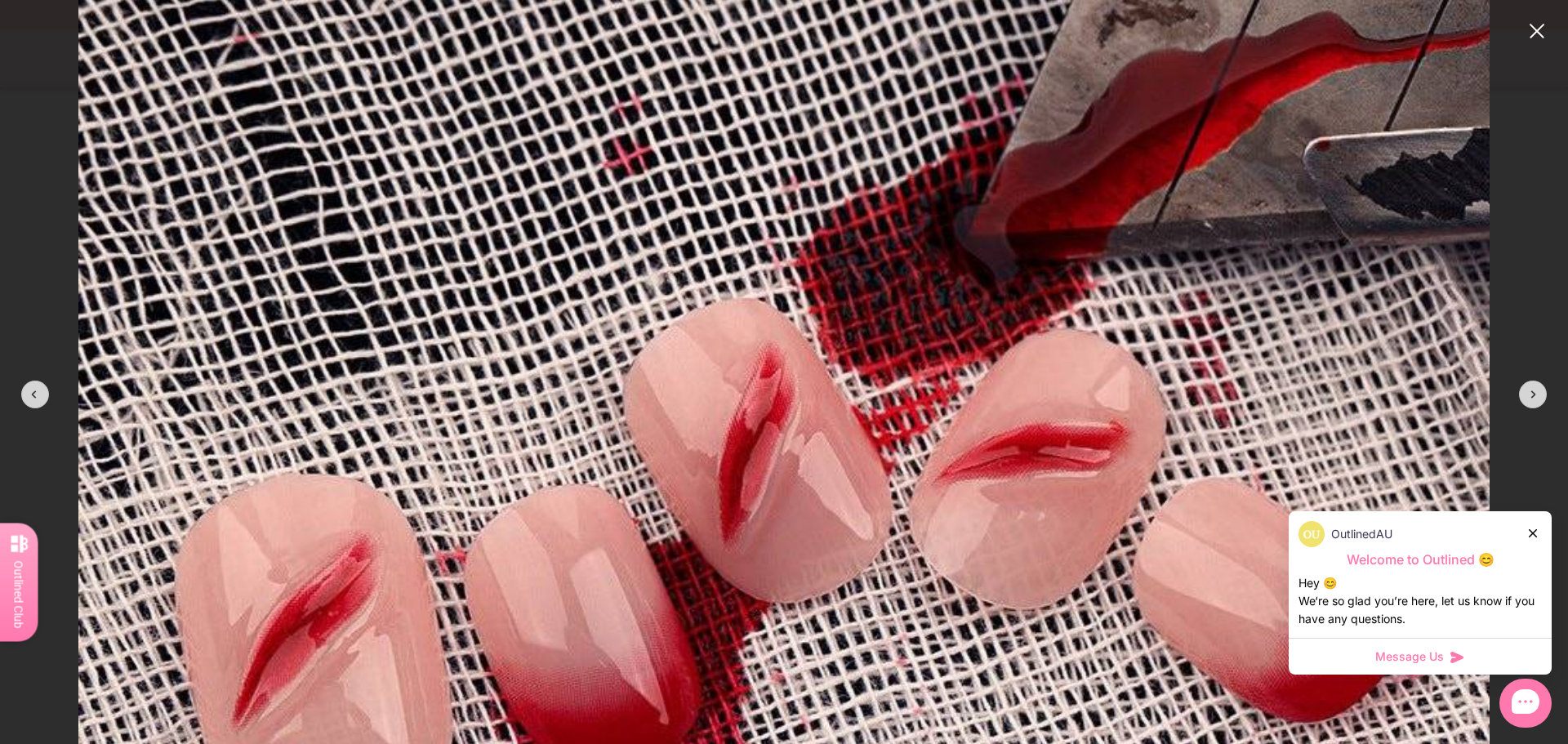
scroll to position [571, 0]
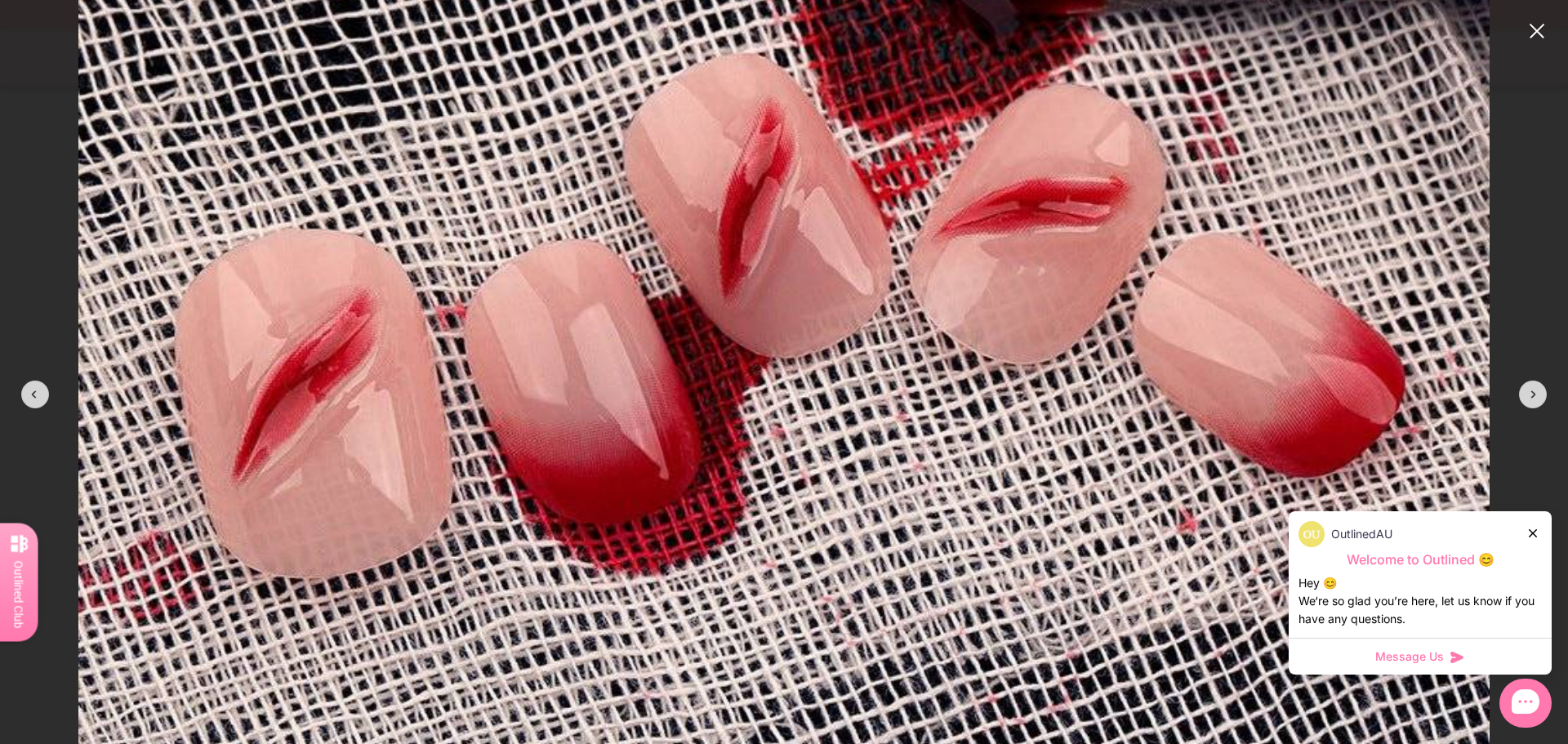
click at [689, 418] on img at bounding box center [784, 212] width 1411 height 1411
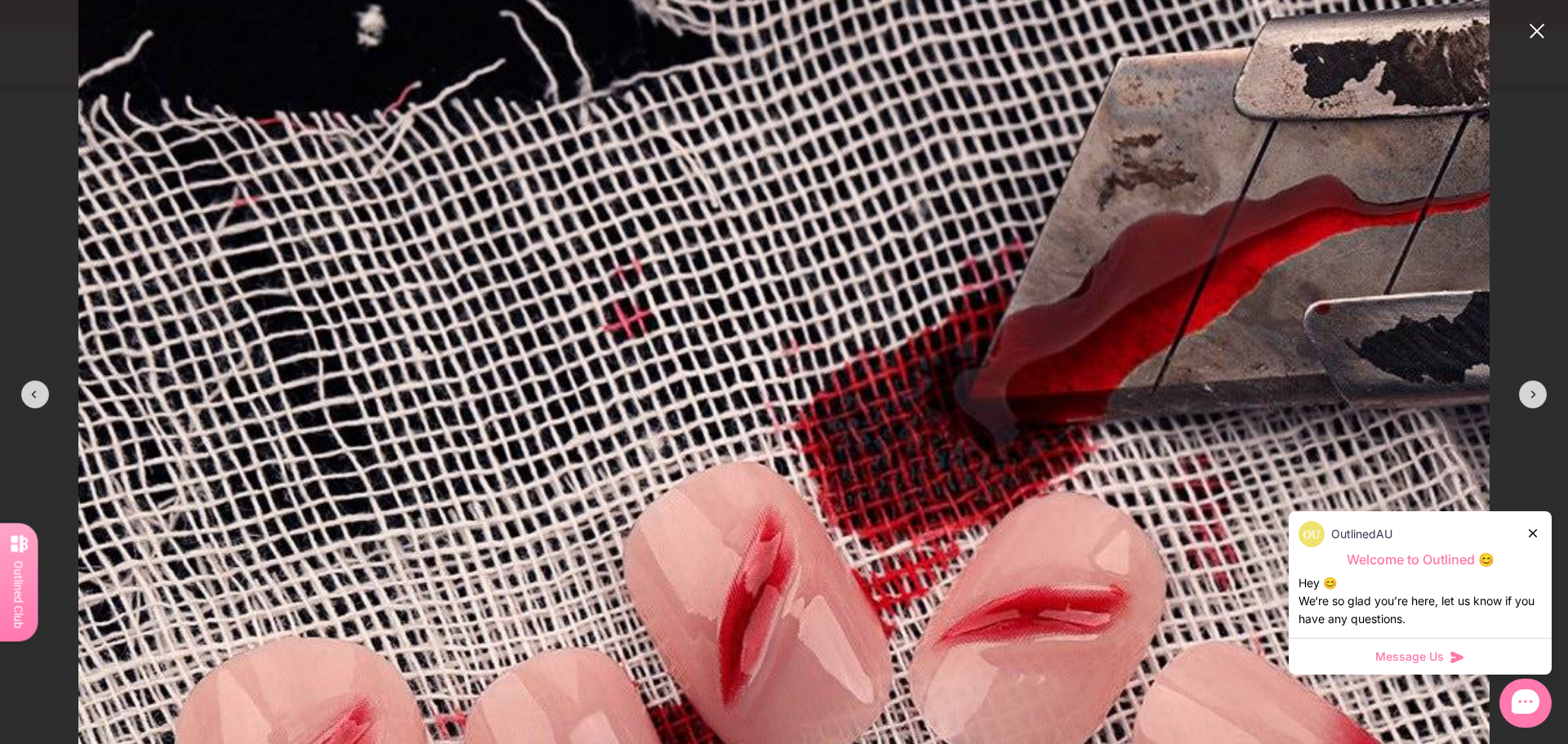
scroll to position [82, 0]
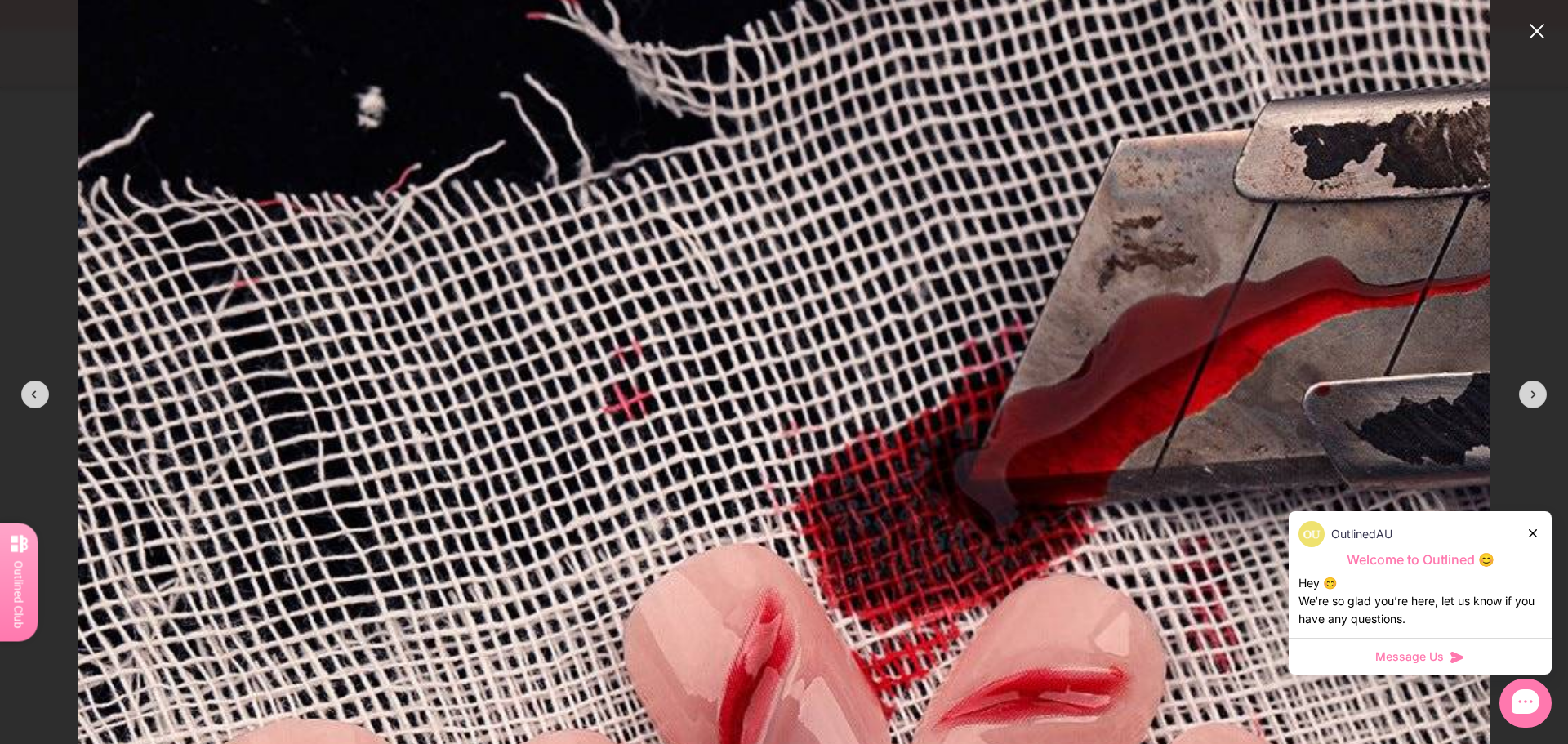
click at [1523, 37] on modal-root at bounding box center [784, 372] width 1568 height 744
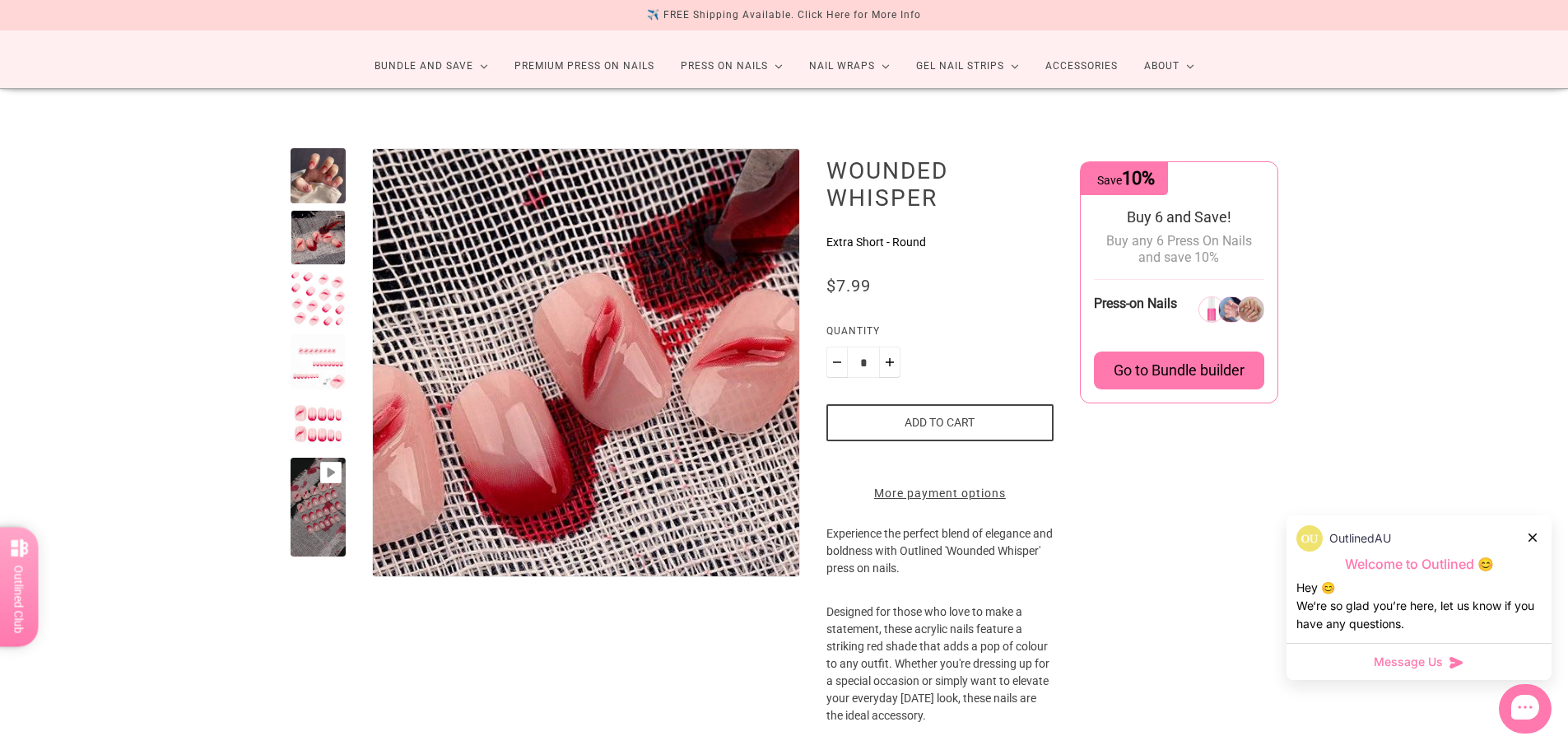
scroll to position [0, 0]
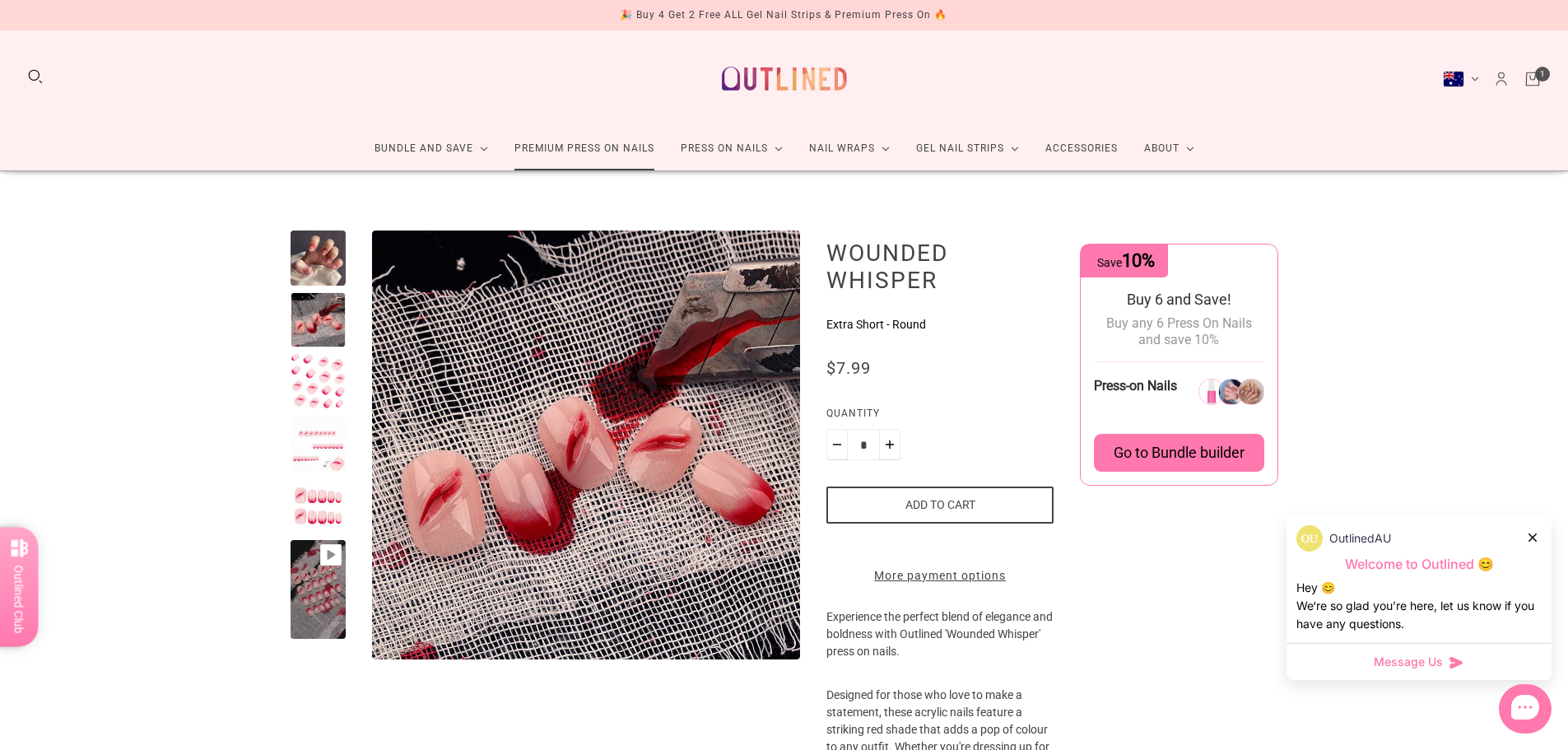
click at [627, 156] on link "Premium Press On Nails" at bounding box center [585, 148] width 166 height 43
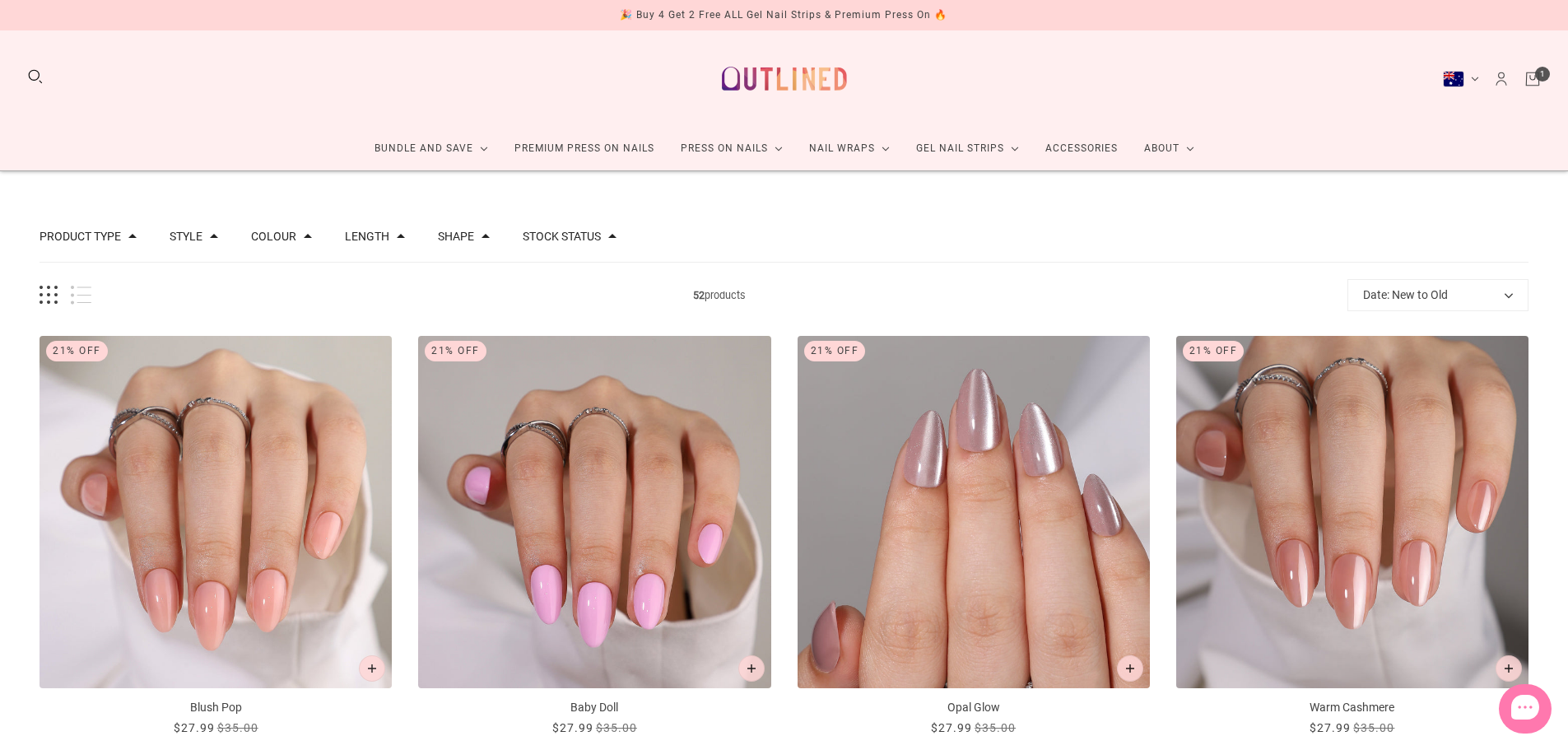
click at [375, 242] on button "Length" at bounding box center [367, 237] width 44 height 12
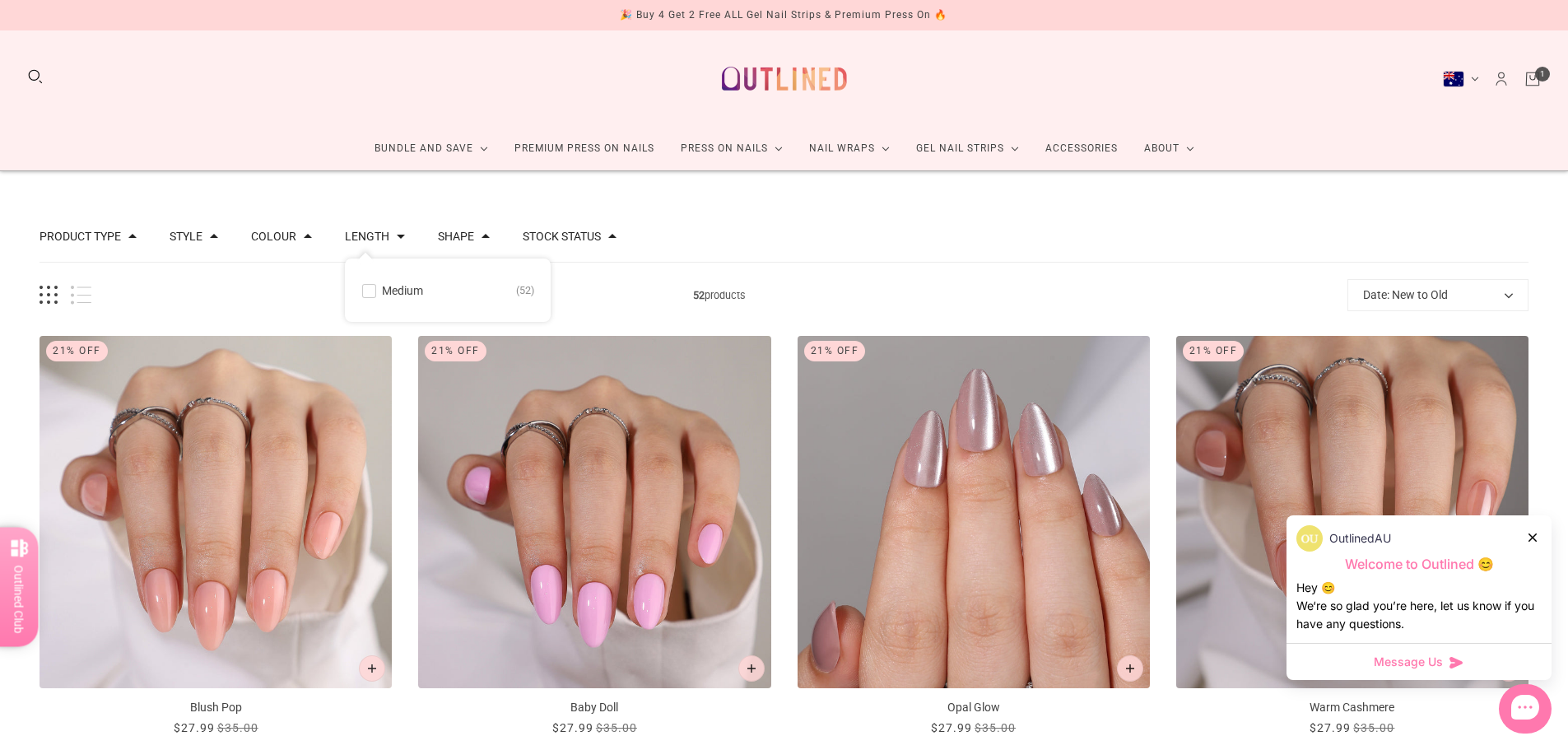
click at [820, 218] on div "Product type Press on Manicure 51 Style Cat Eye 4 French 11 Glitter 1 Nail Art …" at bounding box center [784, 237] width 1489 height 51
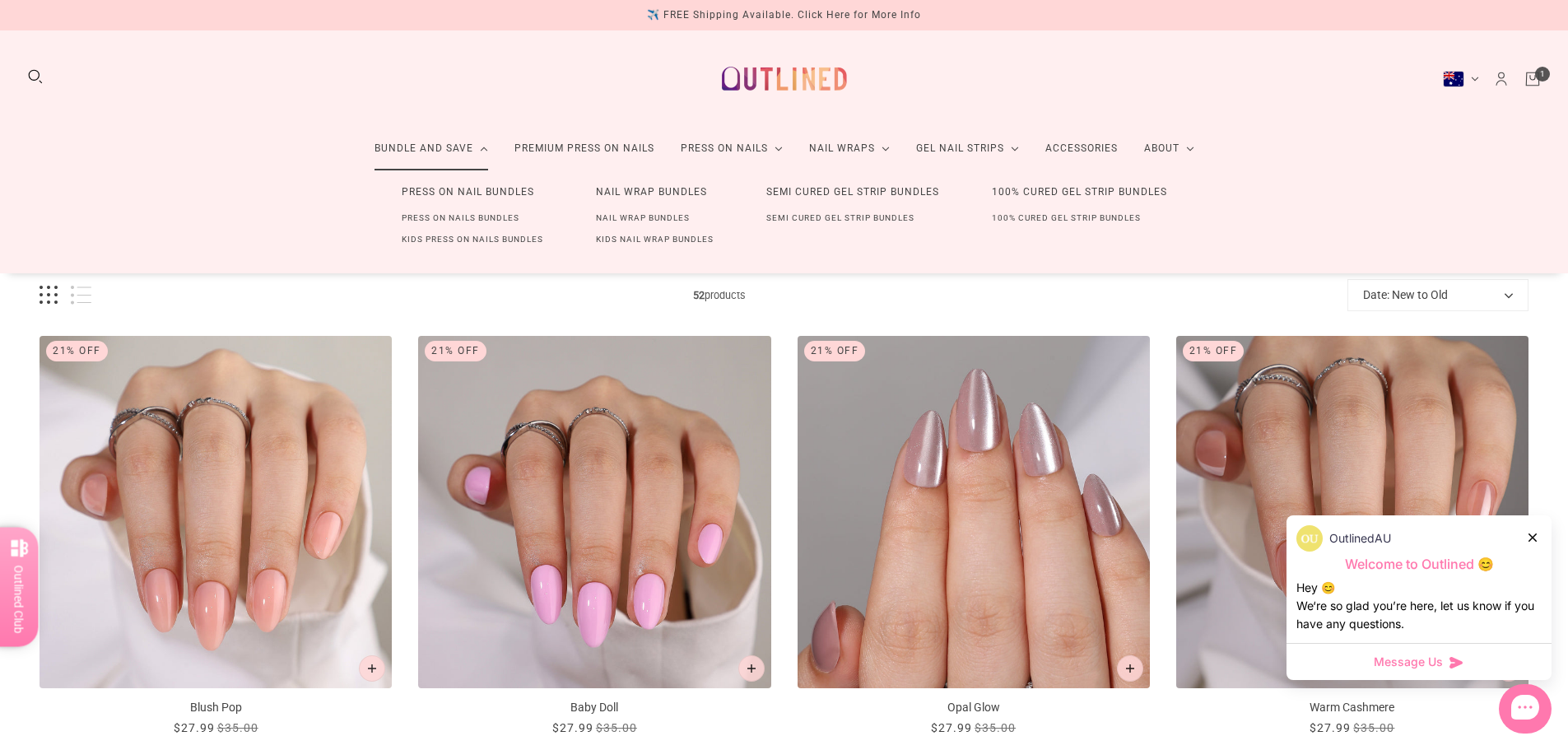
click at [442, 193] on link "Press On Nail Bundles" at bounding box center [468, 193] width 185 height 31
click at [441, 193] on link "Press On Nail Bundles" at bounding box center [468, 193] width 185 height 31
click at [456, 220] on link "Press On Nails Bundles" at bounding box center [460, 217] width 171 height 21
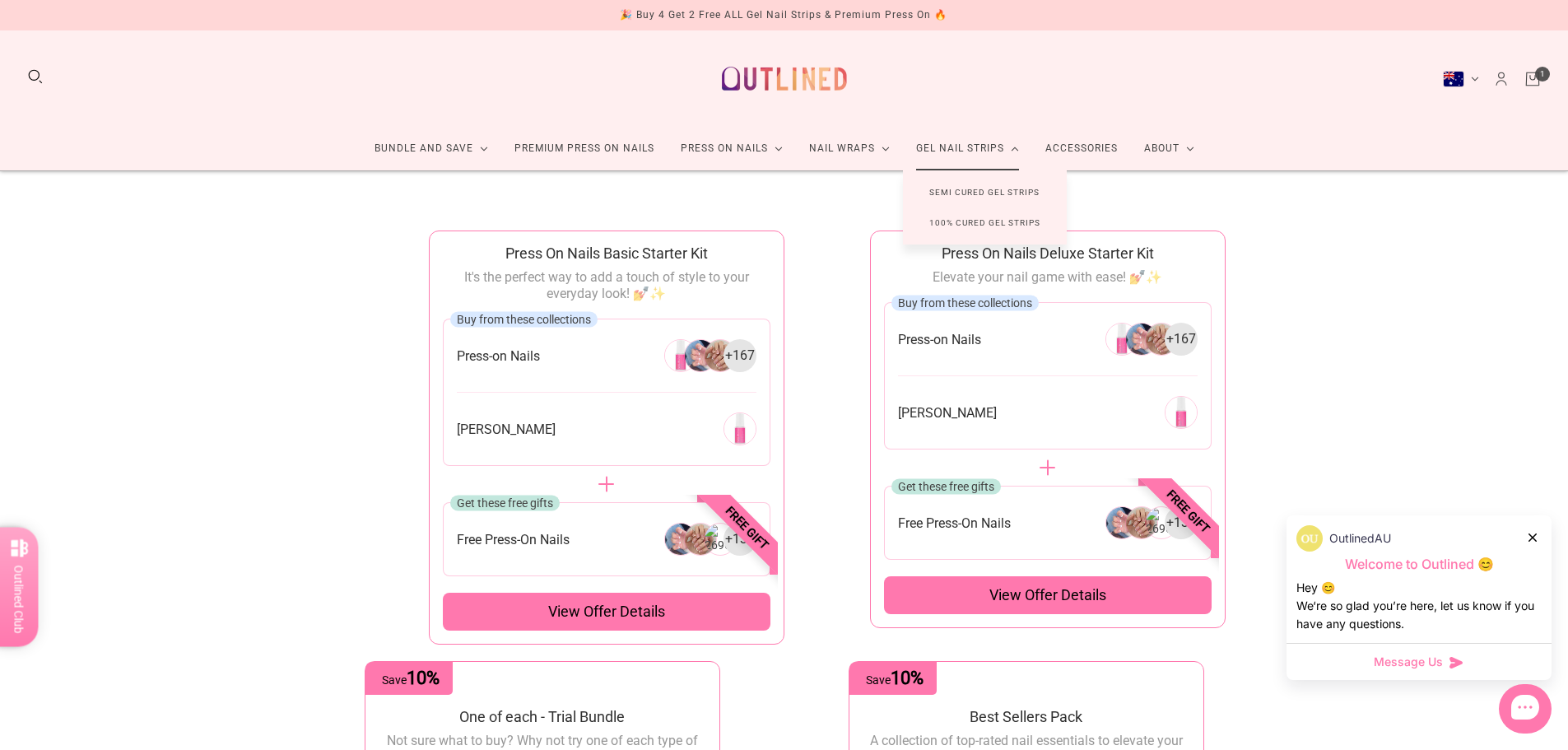
click at [960, 192] on link "Semi Cured Gel Strips" at bounding box center [984, 193] width 163 height 31
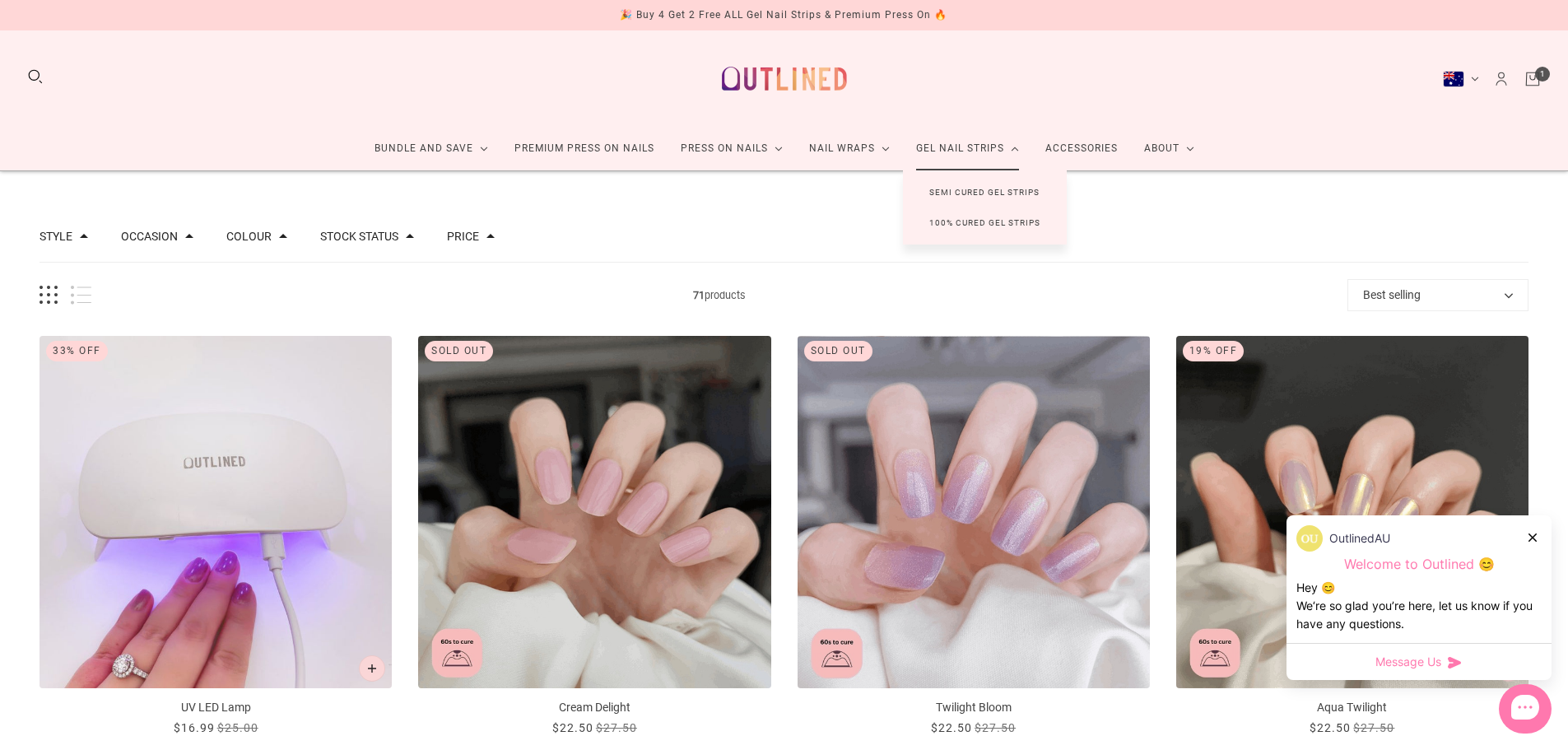
click at [960, 222] on link "100% Cured Gel Strips" at bounding box center [984, 222] width 164 height 31
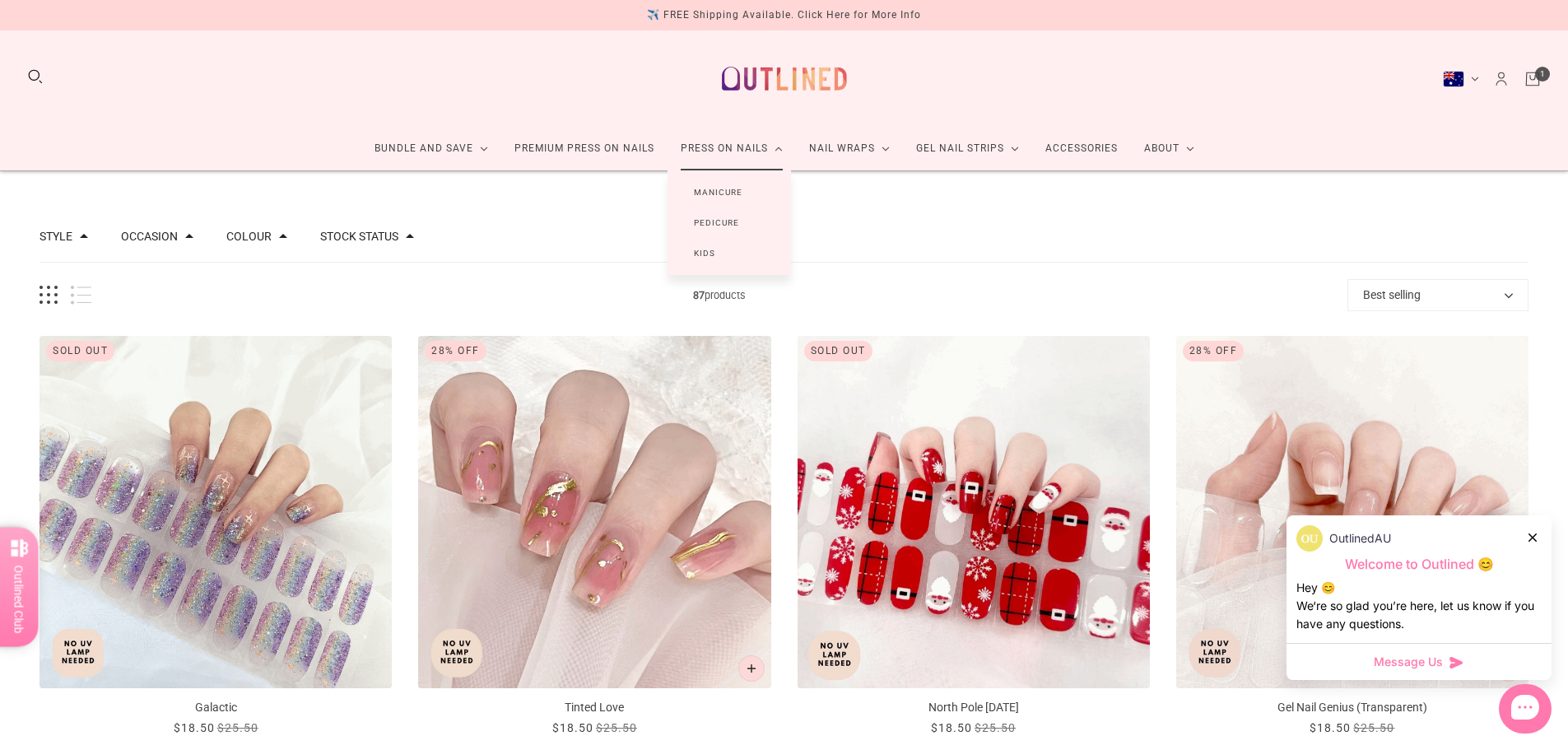
click at [711, 255] on link "Kids" at bounding box center [704, 253] width 74 height 31
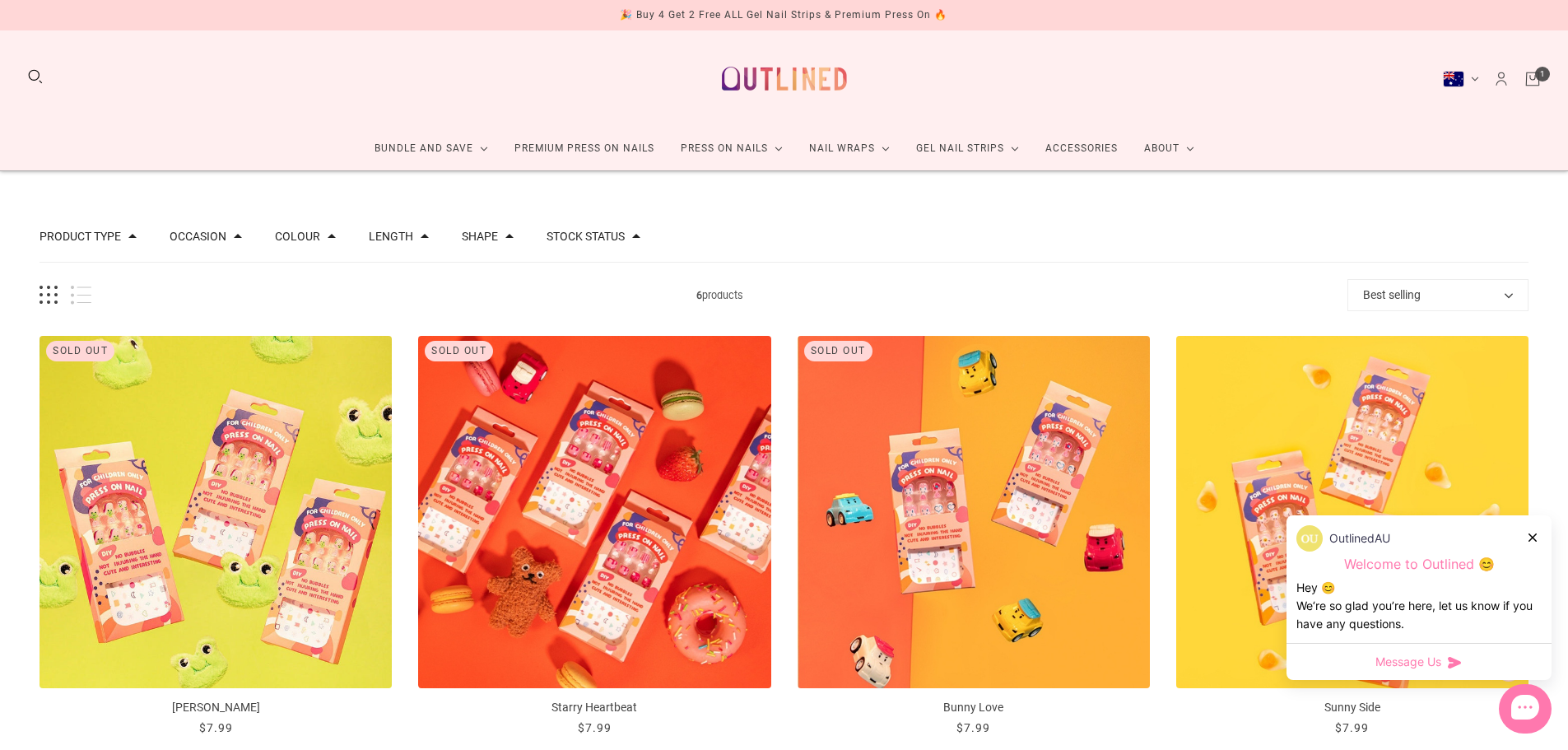
click at [406, 238] on button "Length" at bounding box center [391, 237] width 44 height 12
click at [397, 291] on button "Short 6" at bounding box center [472, 290] width 173 height 20
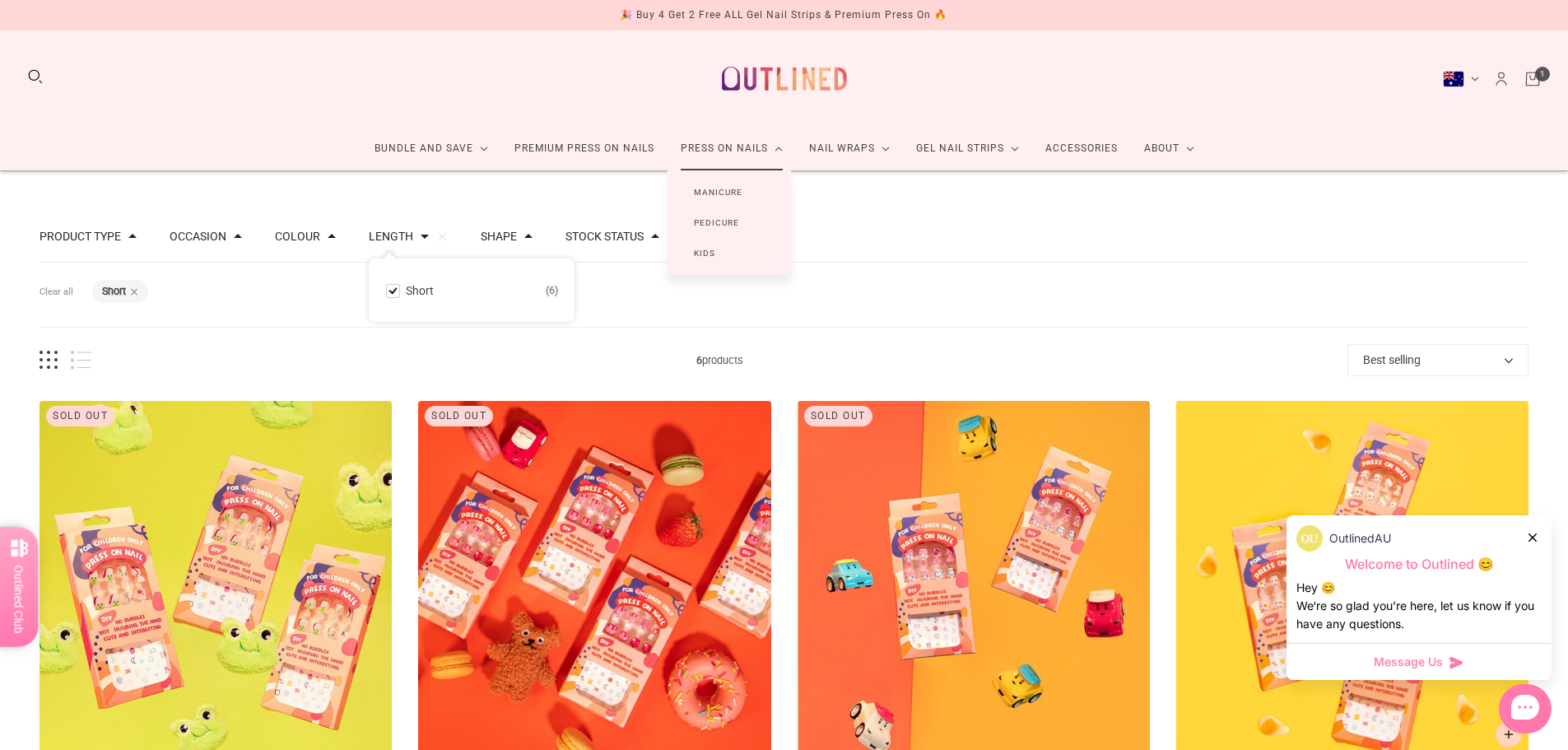
click at [719, 193] on link "Manicure" at bounding box center [718, 193] width 101 height 31
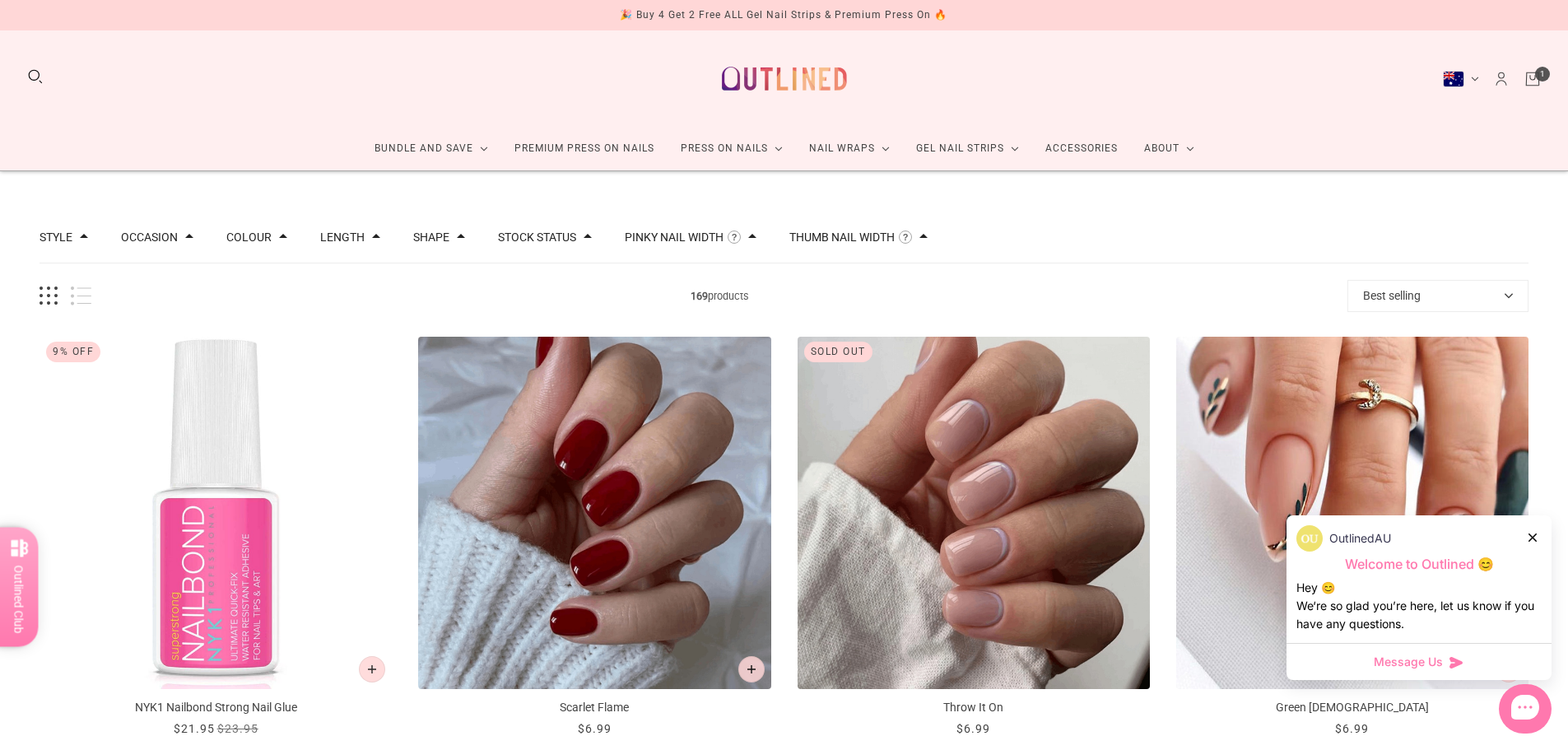
click at [372, 232] on span at bounding box center [376, 237] width 8 height 8
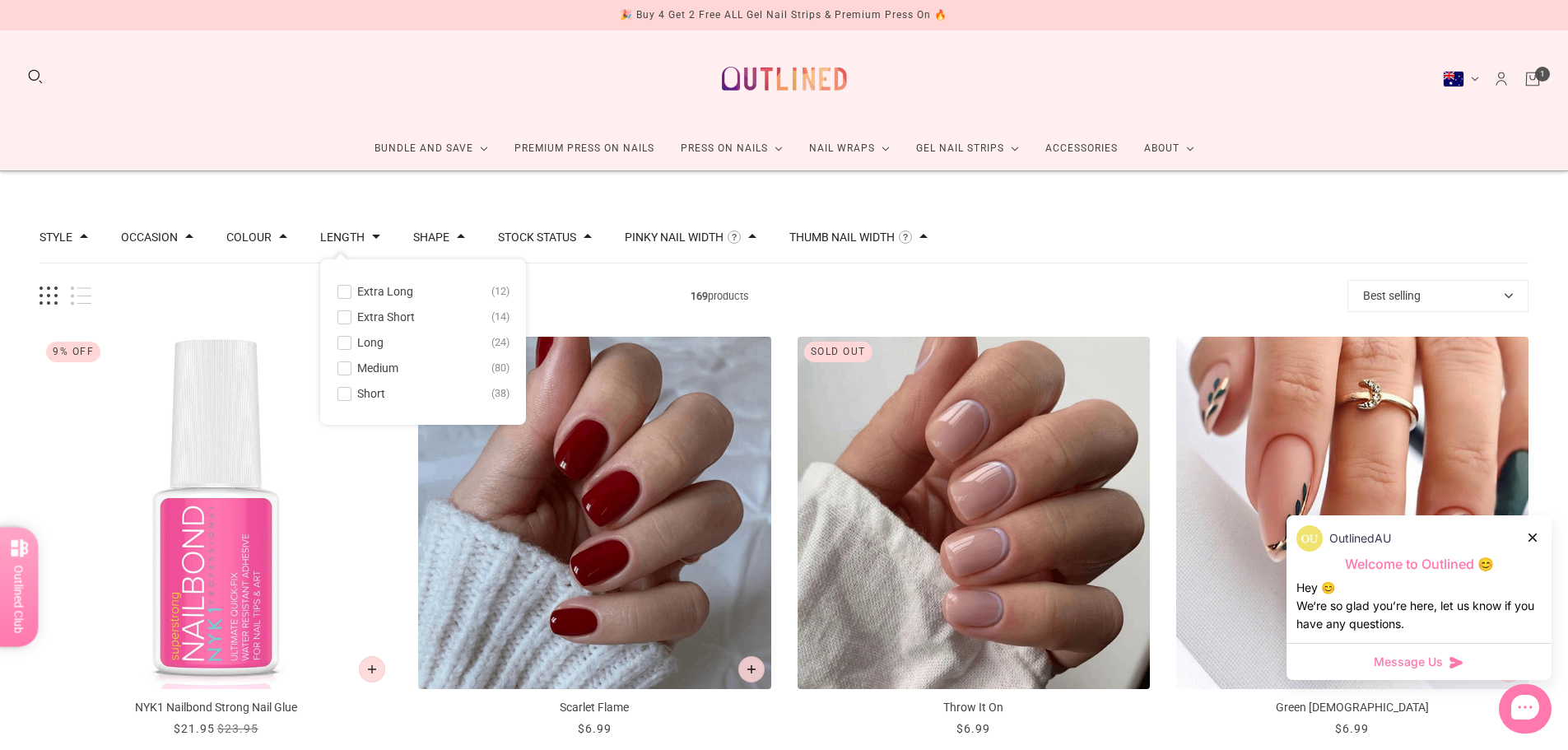
click at [369, 311] on span "Extra Short" at bounding box center [386, 317] width 58 height 14
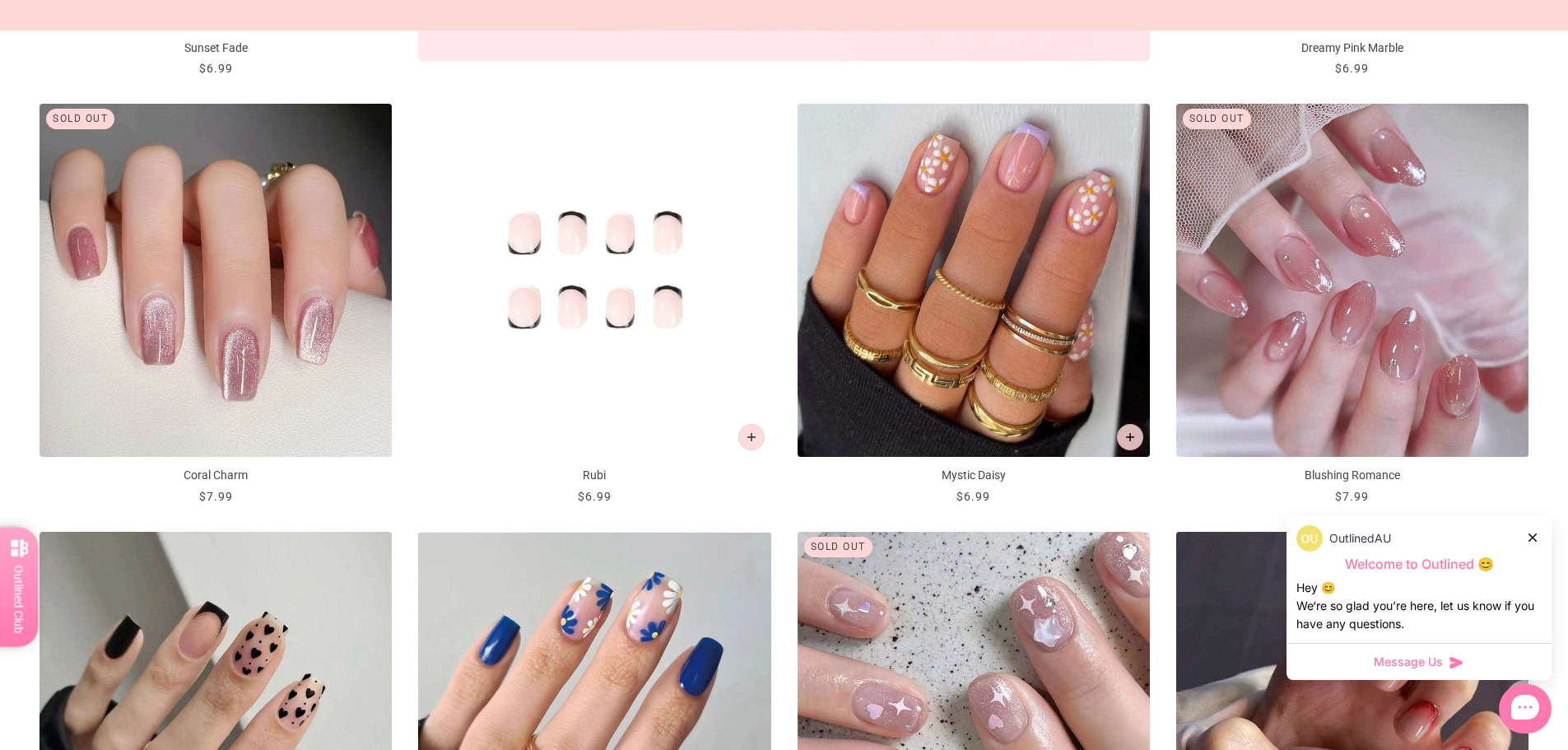
scroll to position [1234, 0]
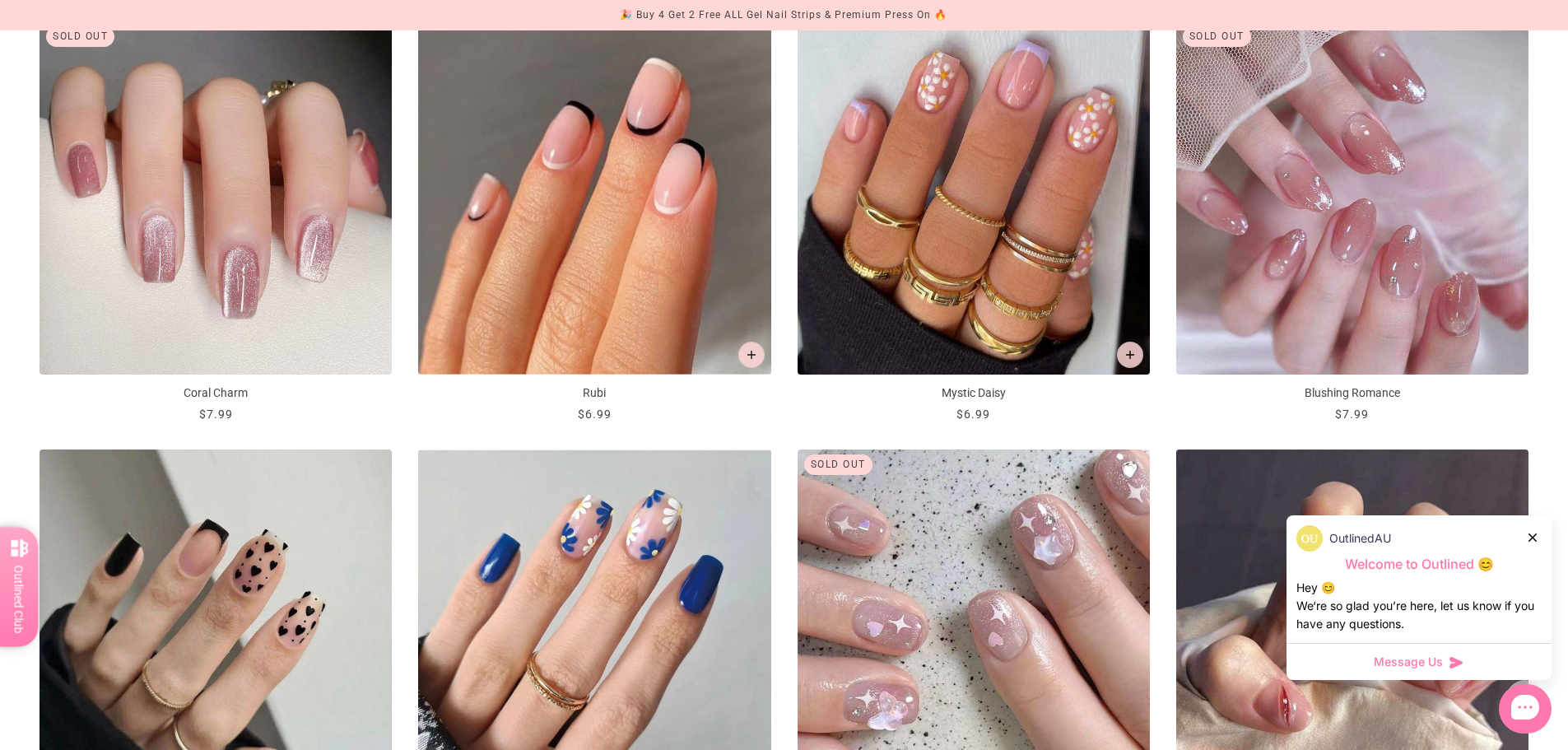
drag, startPoint x: 1306, startPoint y: 322, endPoint x: 1168, endPoint y: 408, distance: 162.6
click at [1168, 408] on div "Sold out ... Throw It On $6.99 / ... Pink Whispers $6.99 / ... Golden Sunset $6…" at bounding box center [784, 21] width 1489 height 1710
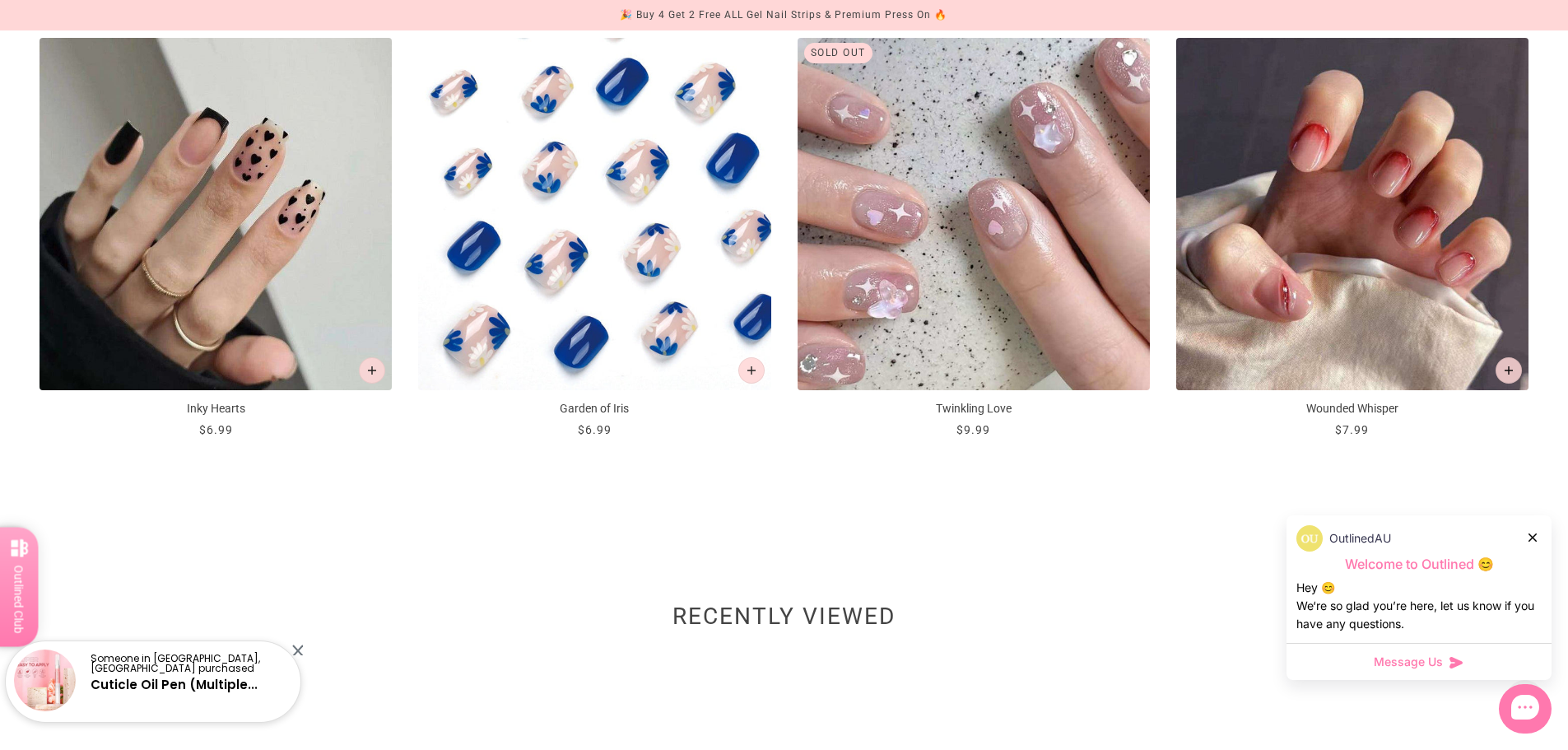
scroll to position [1728, 0]
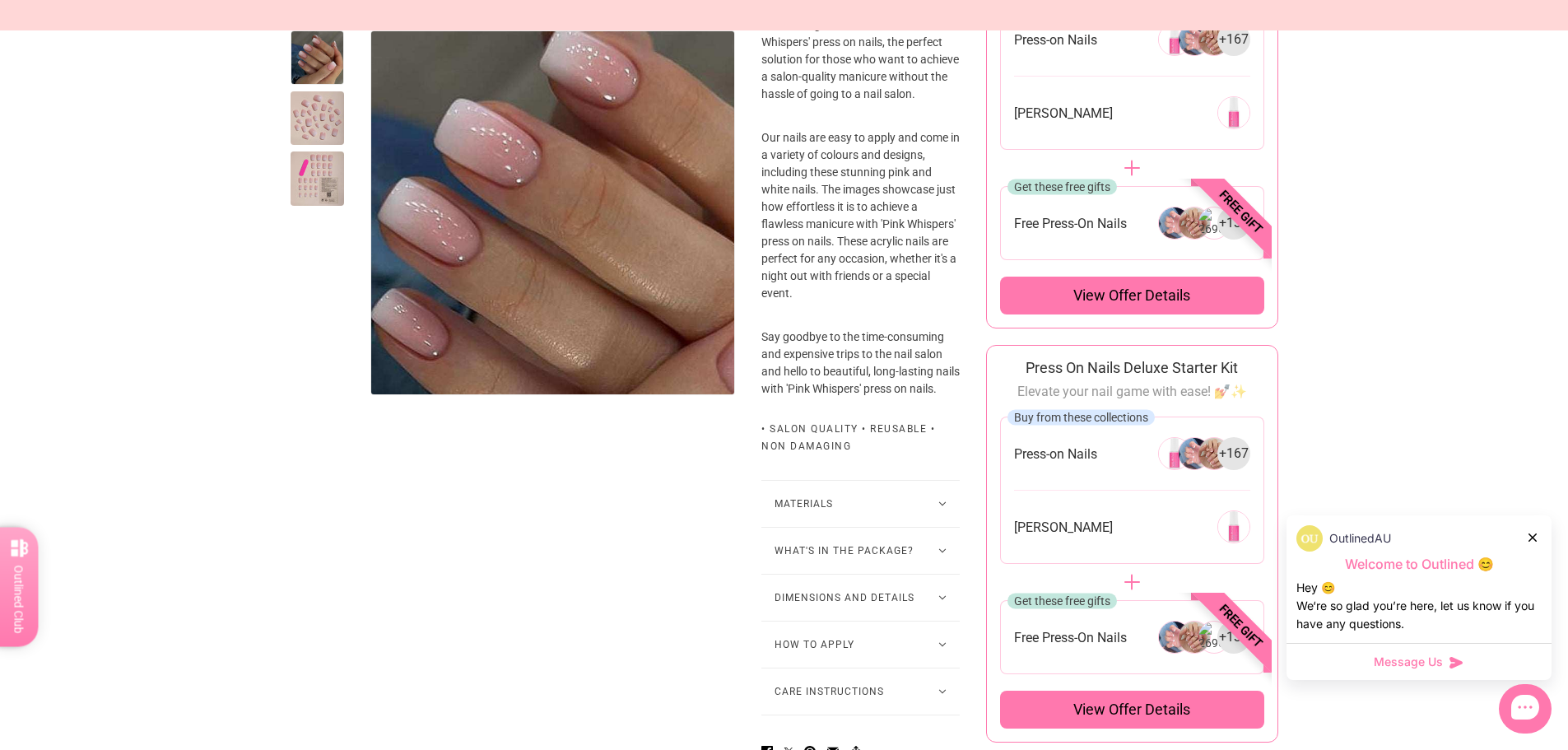
scroll to position [494, 0]
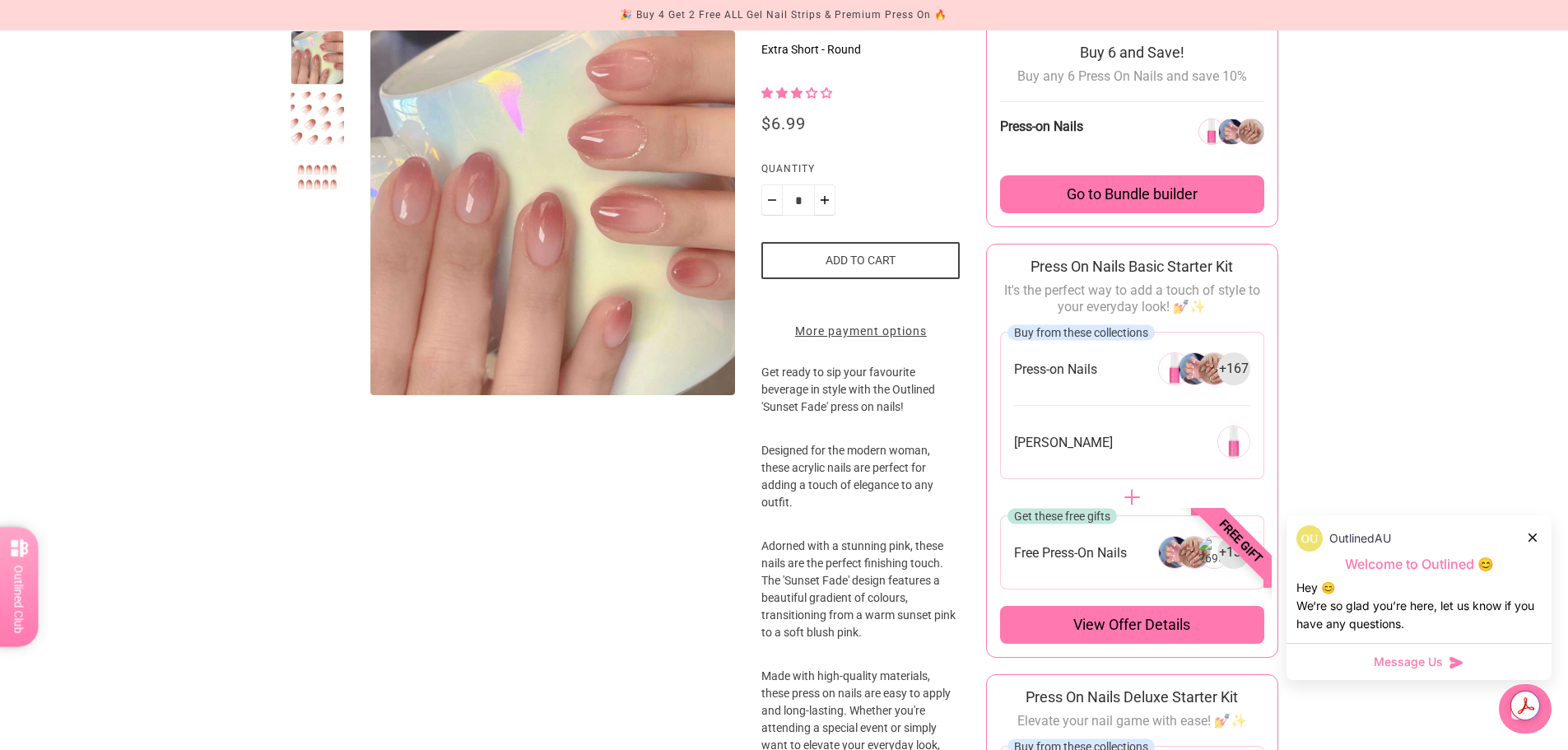
scroll to position [329, 0]
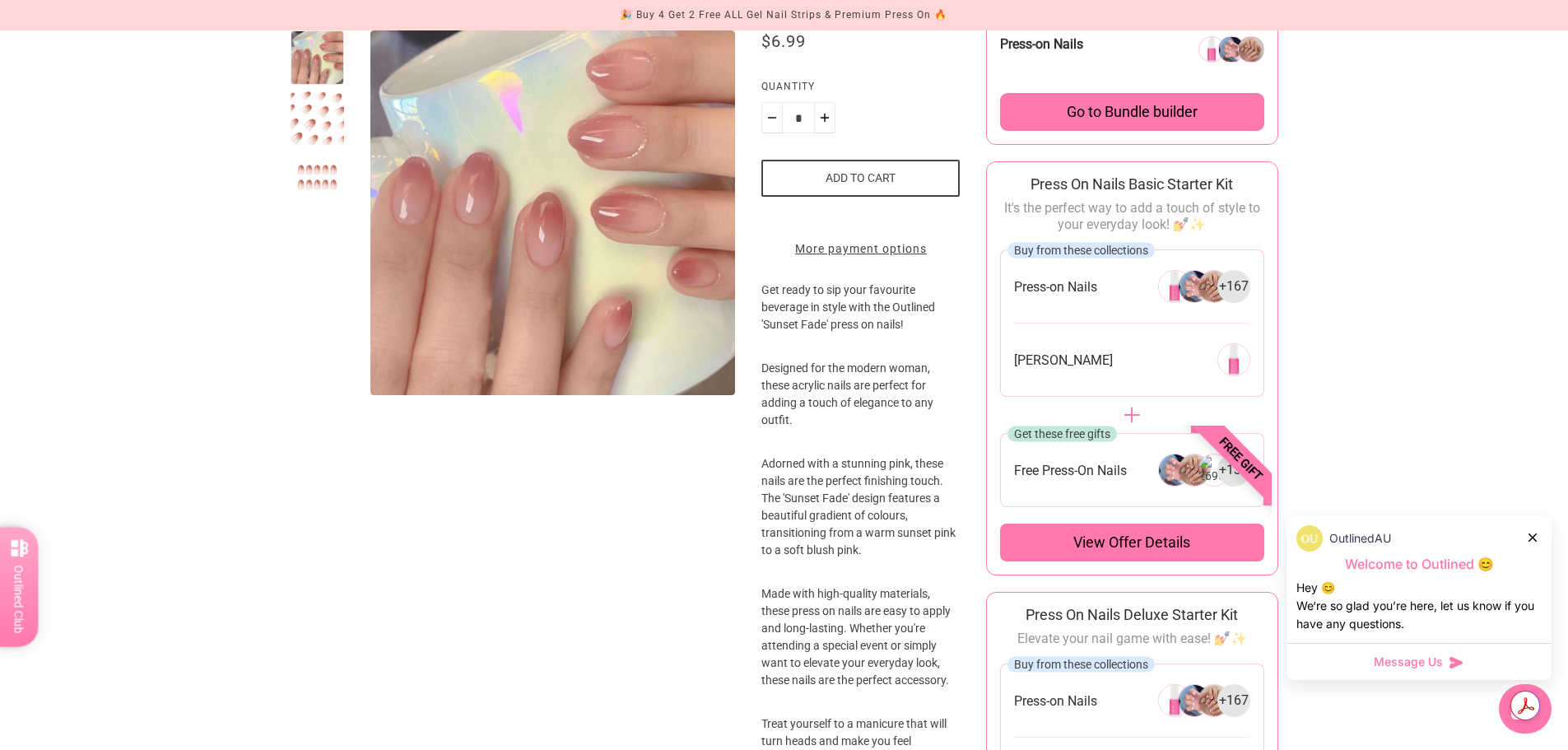
click at [859, 164] on button "Add to cart" at bounding box center [860, 178] width 199 height 37
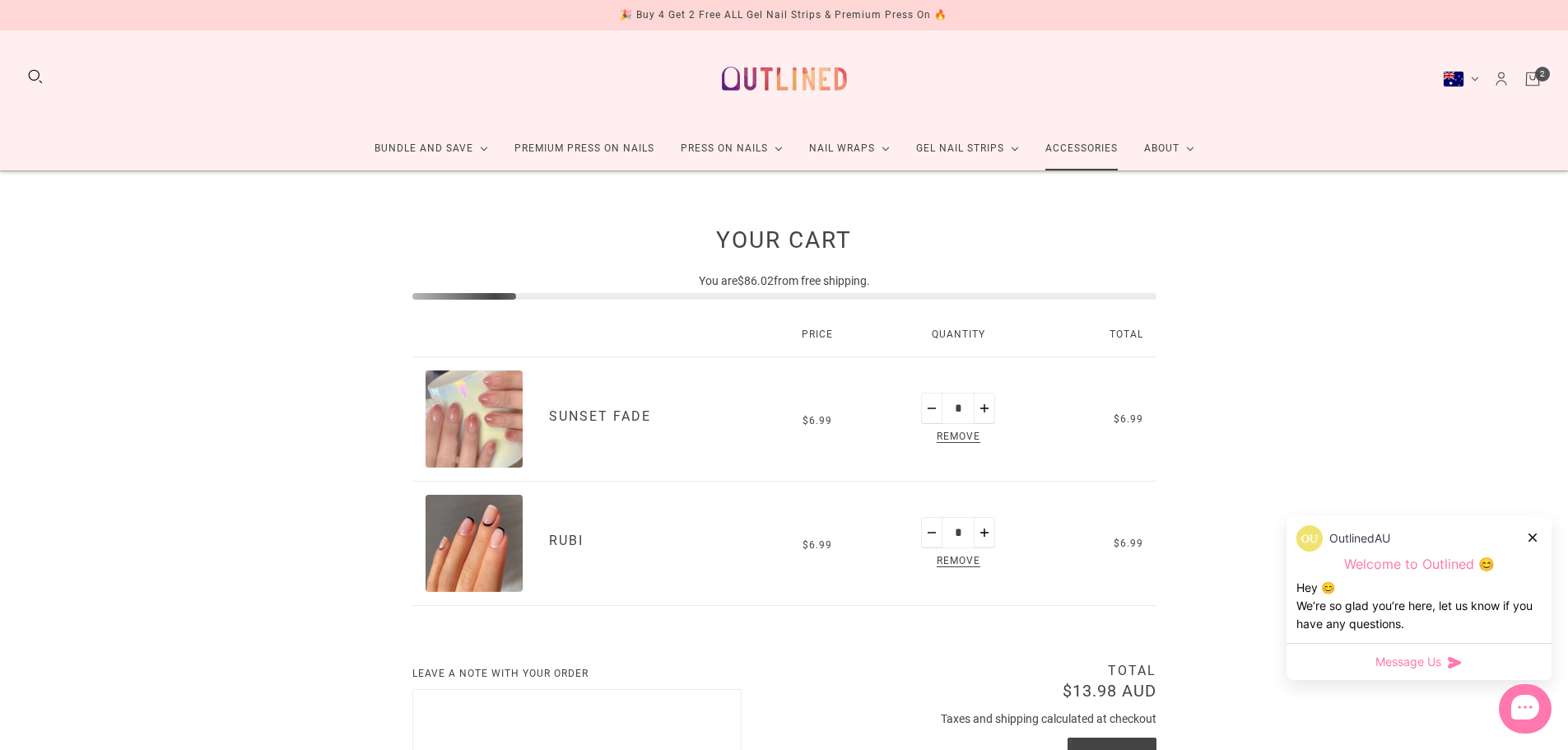
click at [1072, 165] on link "Accessories" at bounding box center [1082, 148] width 98 height 43
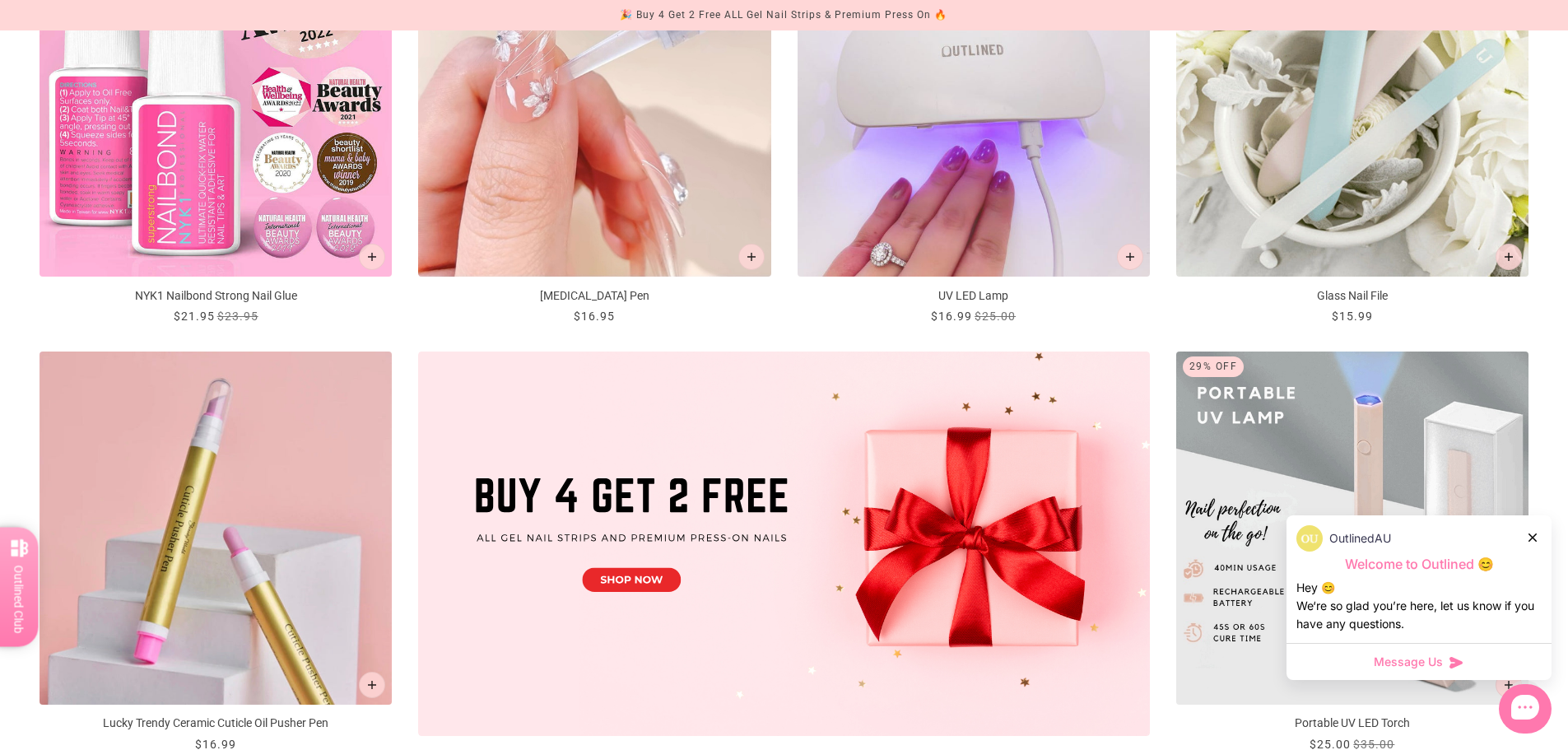
scroll to position [329, 0]
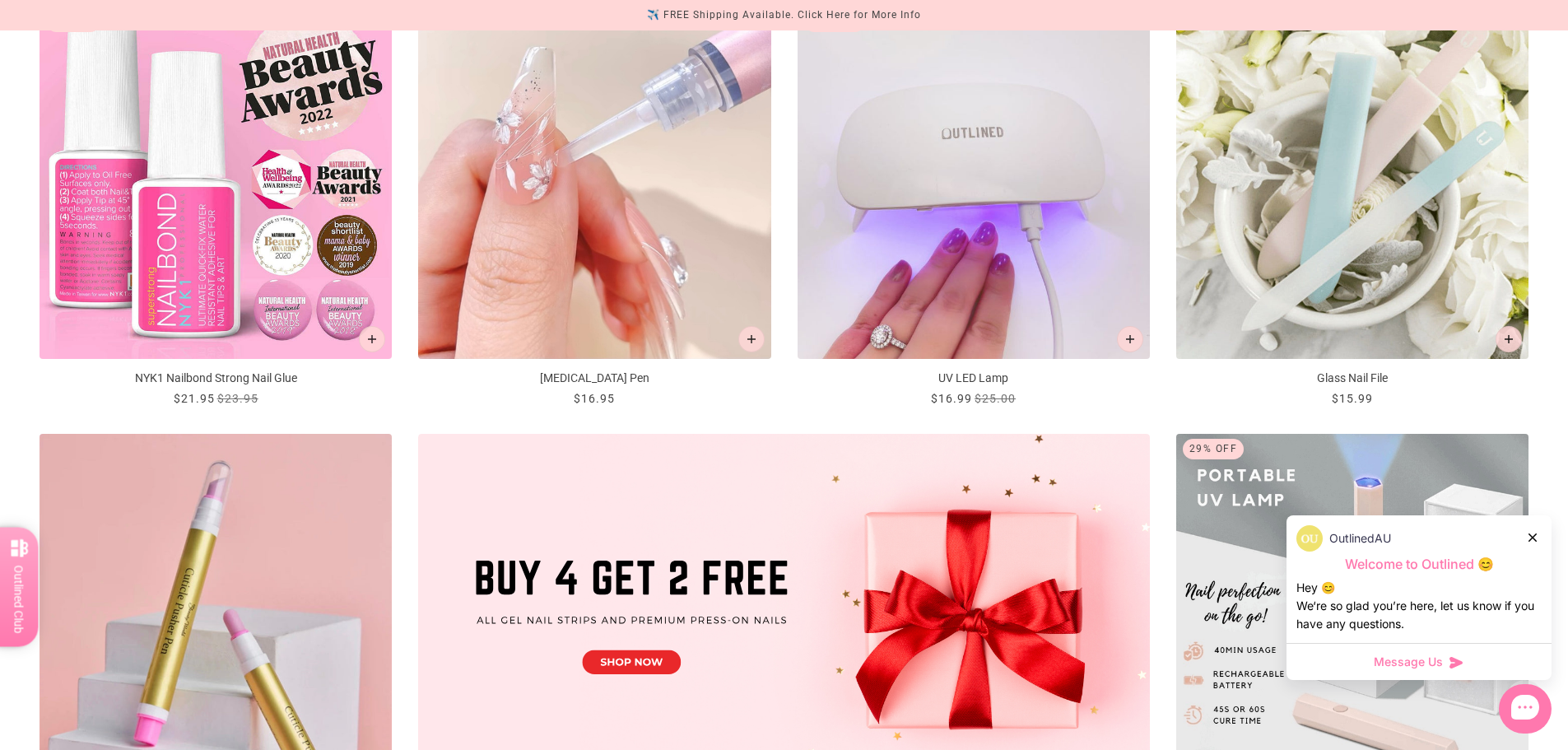
click at [243, 283] on img "NYK1 Nailbond Strong Nail Glue" at bounding box center [216, 182] width 352 height 352
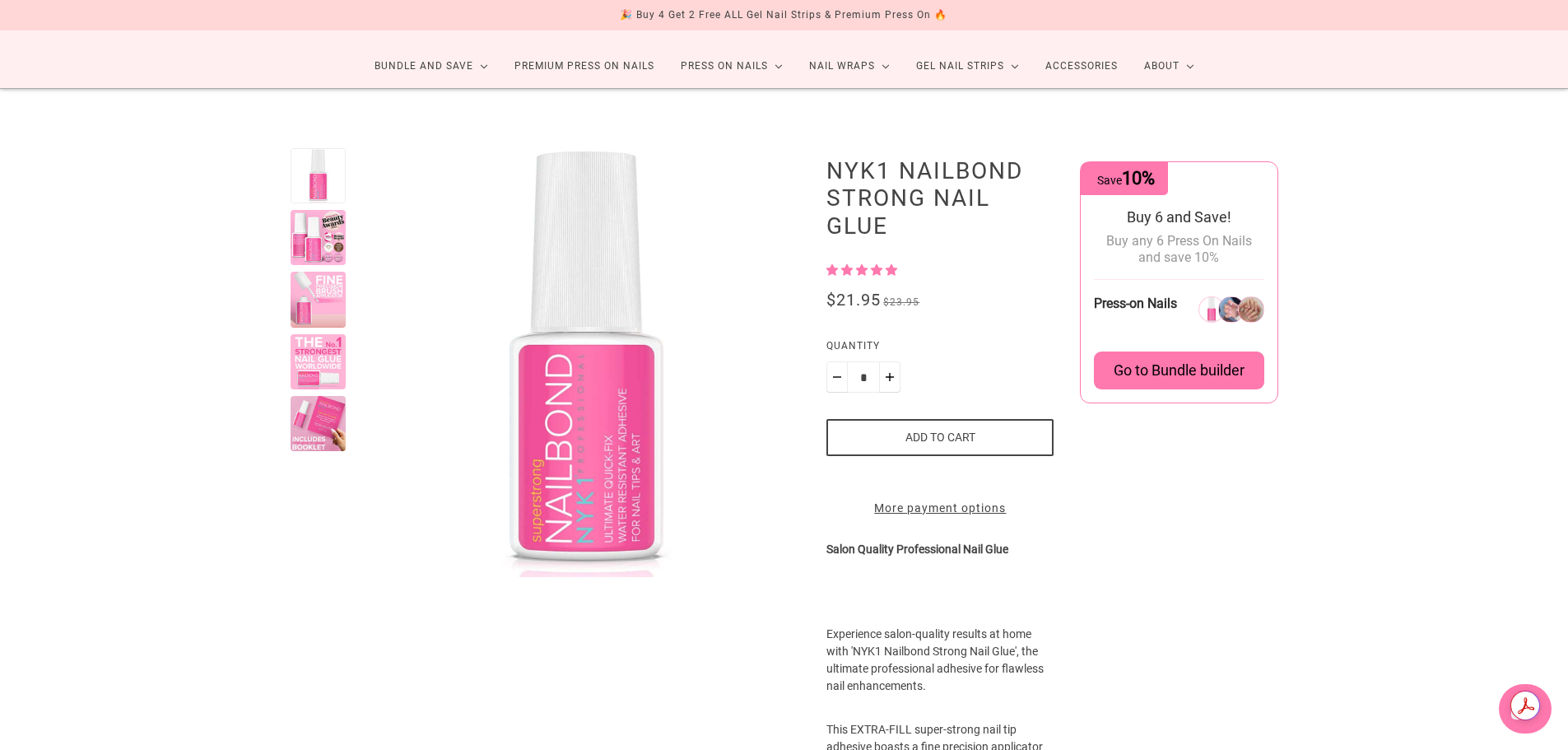
click at [996, 434] on button "Add to cart" at bounding box center [940, 438] width 227 height 37
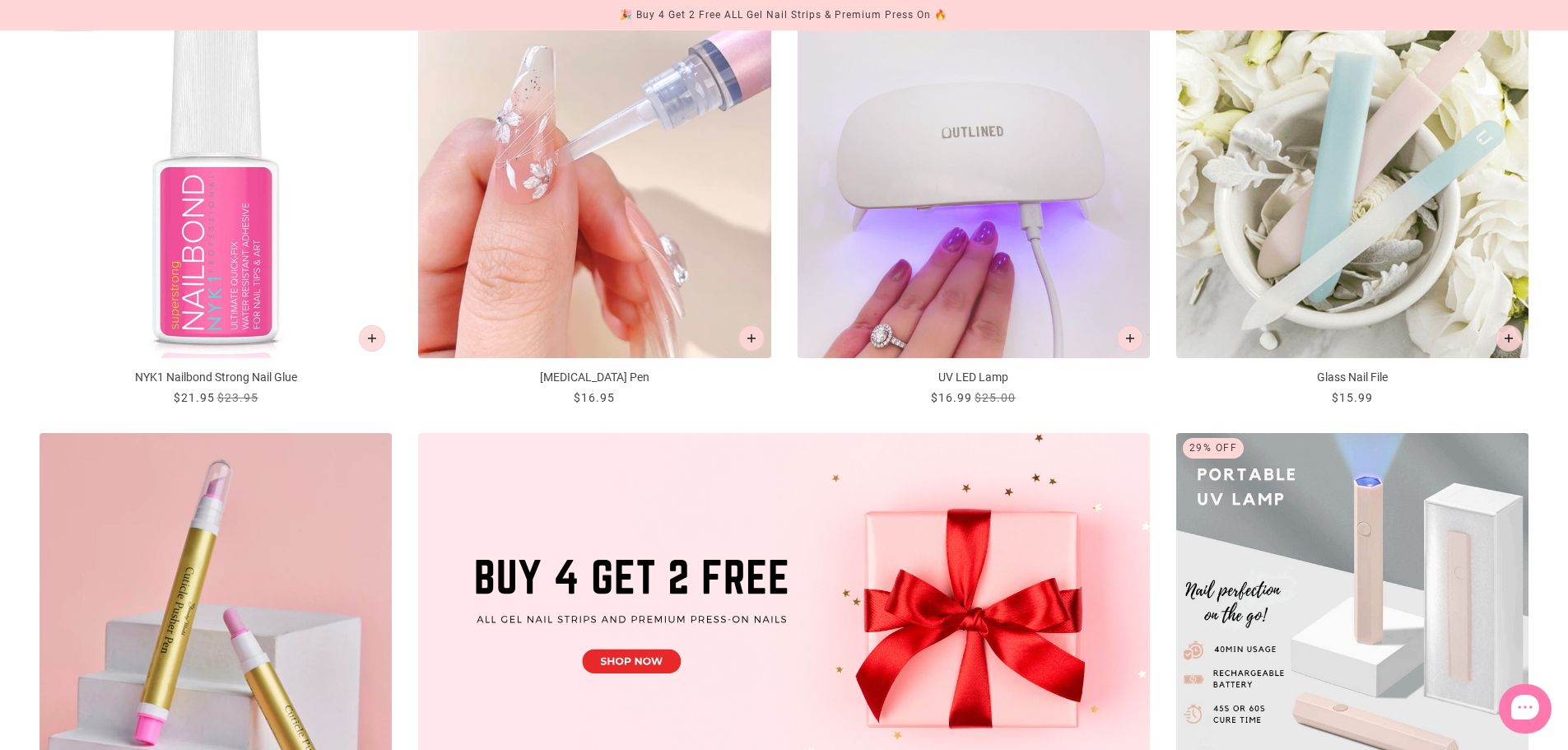
click at [647, 252] on img "Nail Removal Pen" at bounding box center [594, 182] width 352 height 352
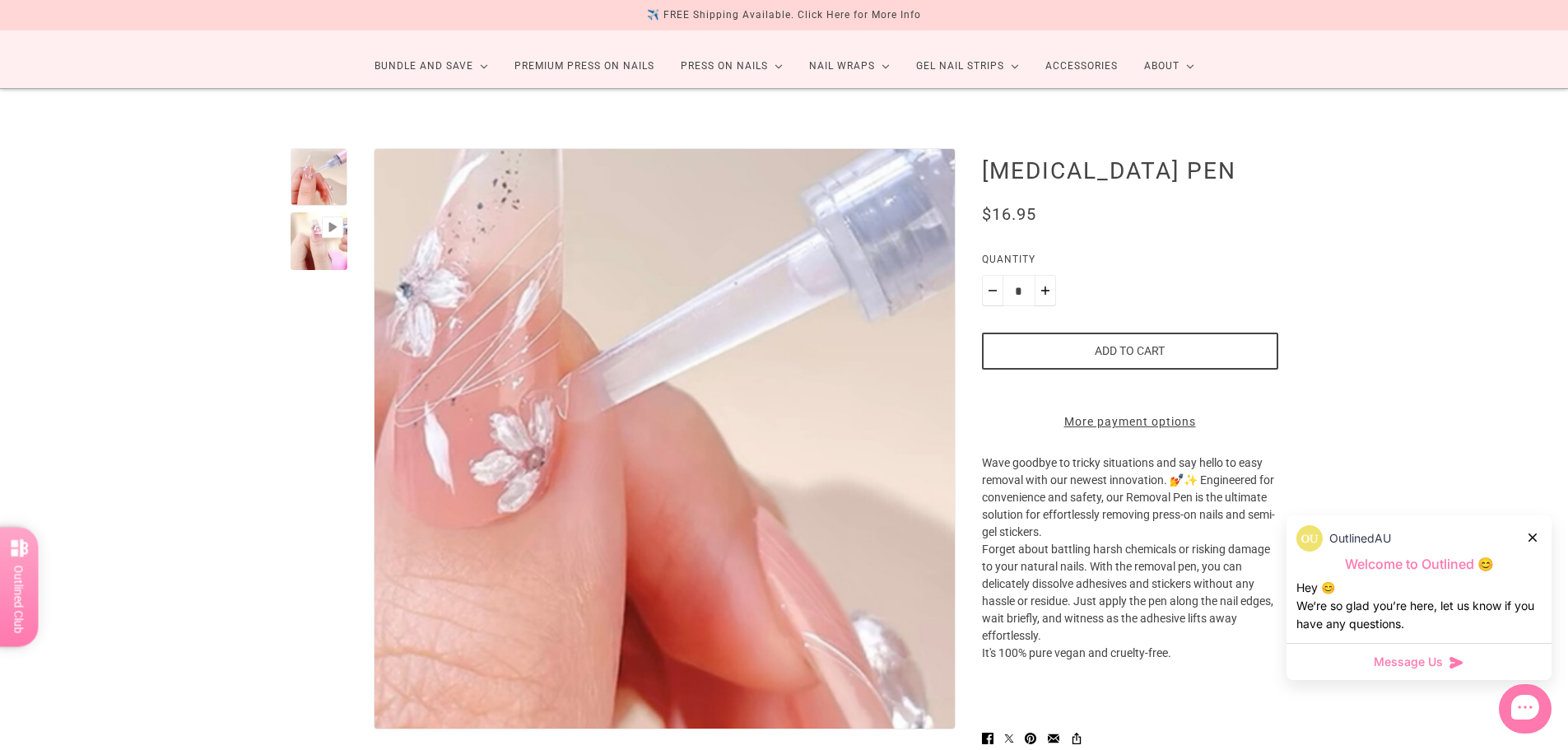
scroll to position [165, 0]
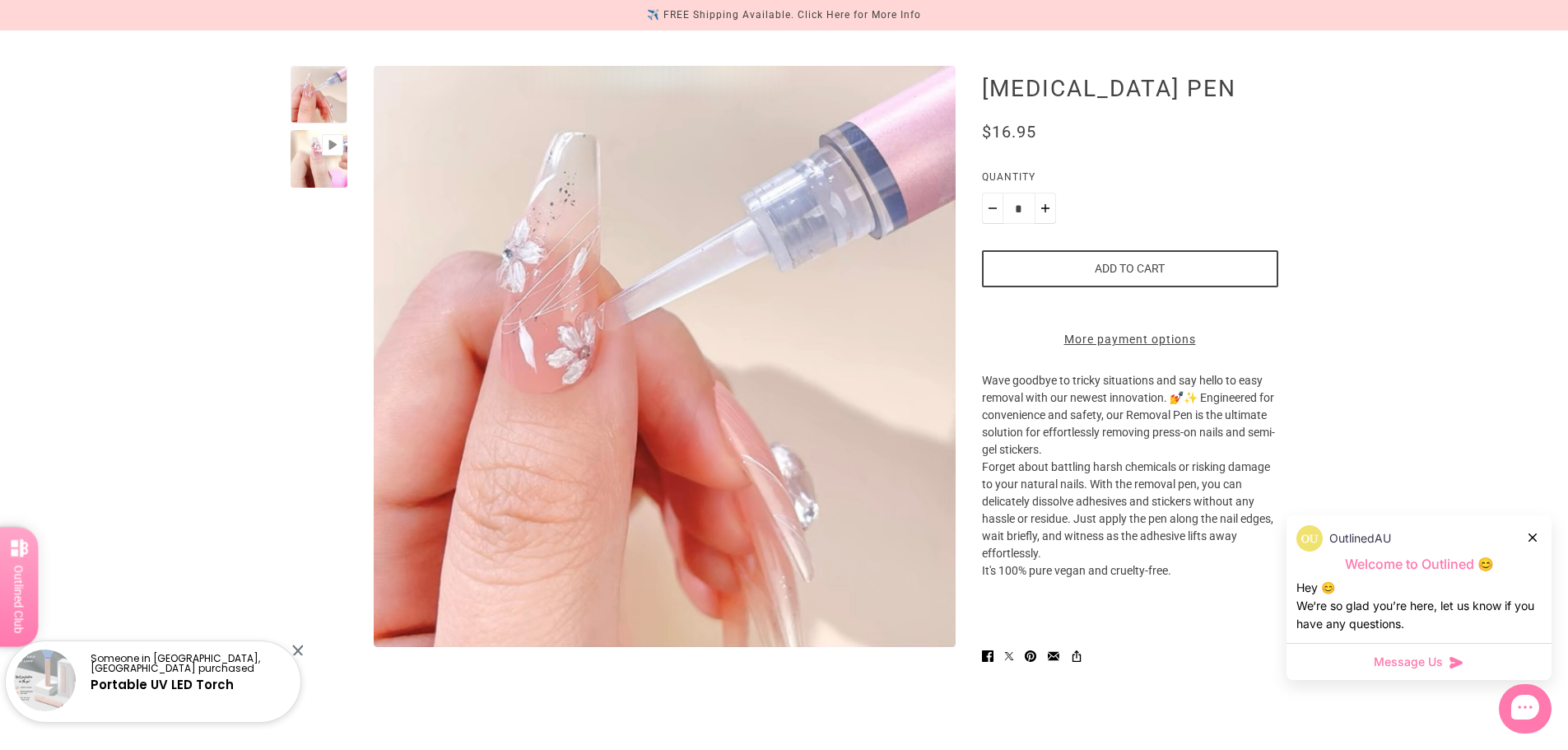
click at [1028, 278] on button "Add to cart" at bounding box center [1129, 269] width 296 height 37
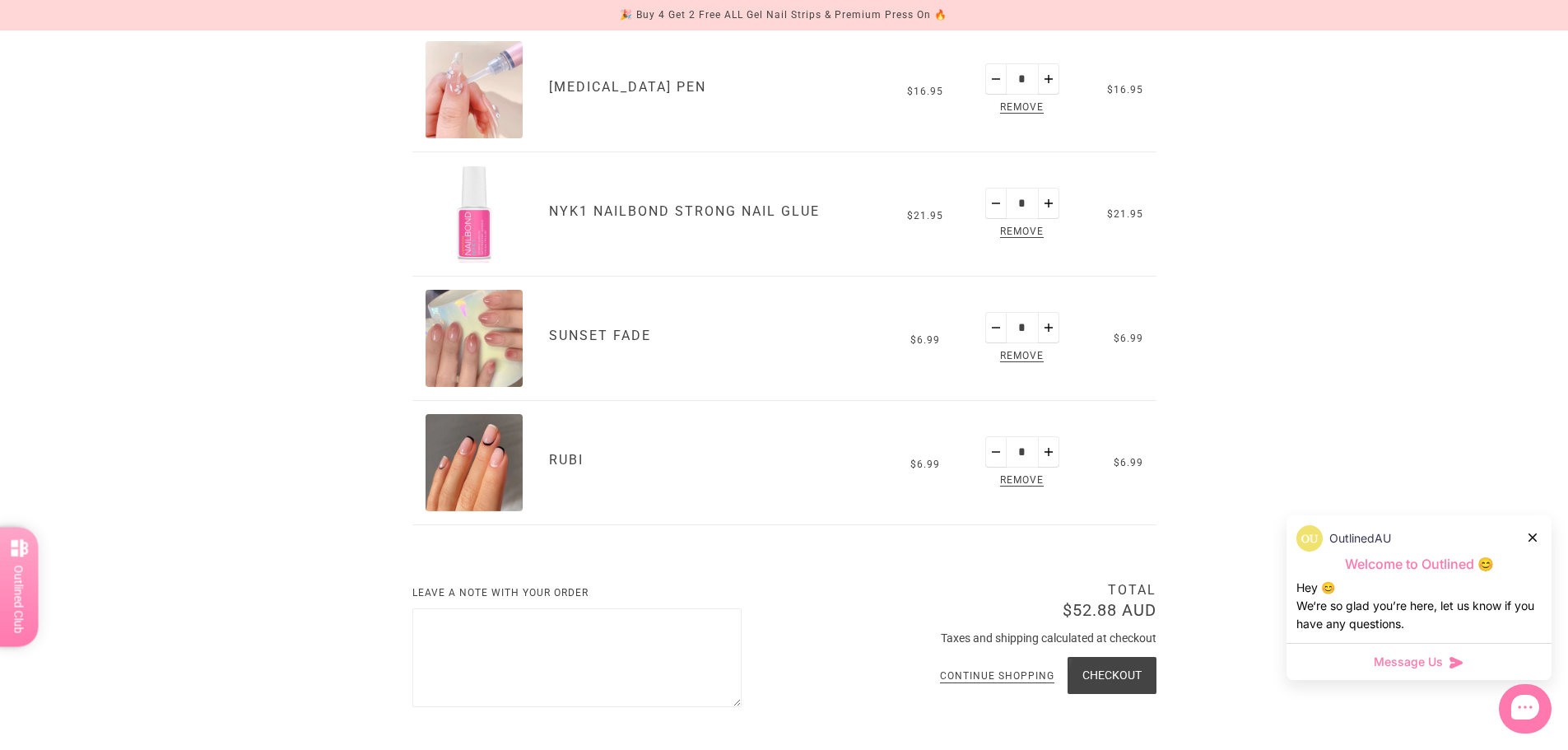
scroll to position [247, 0]
